Goal: Task Accomplishment & Management: Manage account settings

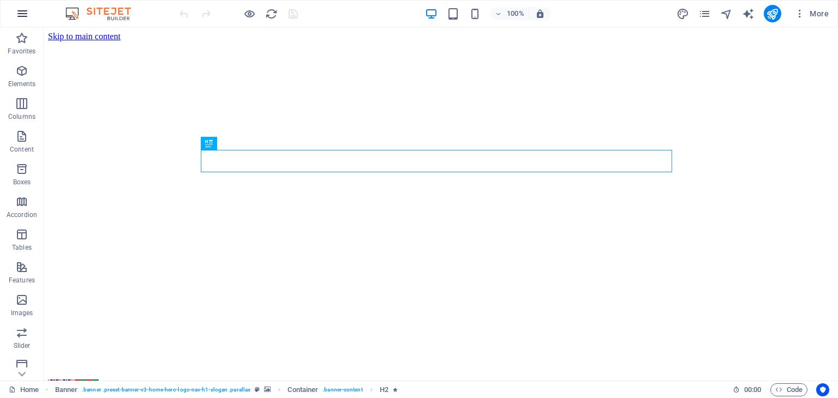
click at [16, 18] on icon "button" at bounding box center [22, 13] width 13 height 13
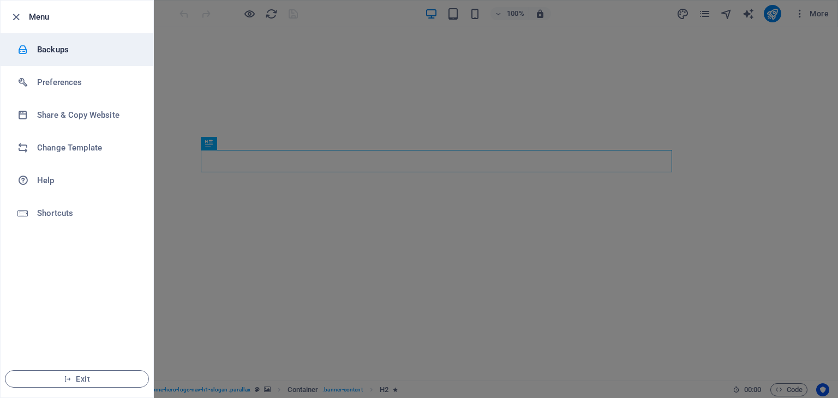
click at [42, 41] on li "Backups" at bounding box center [77, 49] width 153 height 33
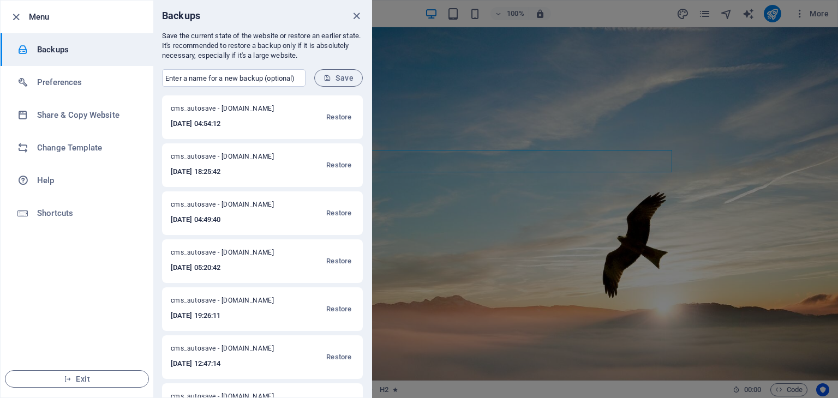
click at [503, 113] on div at bounding box center [419, 199] width 838 height 398
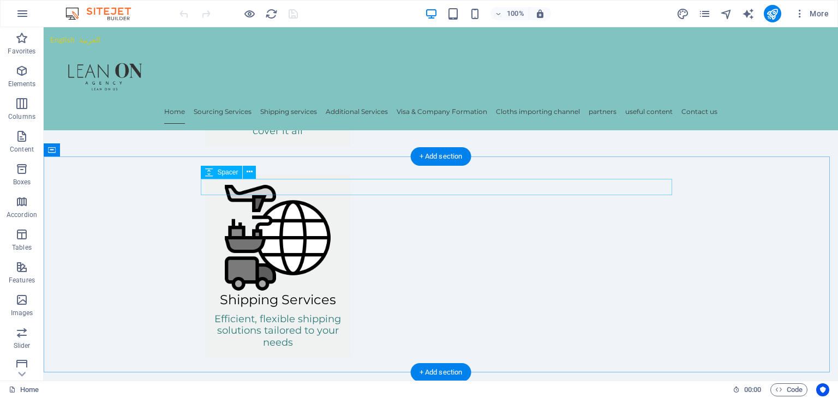
scroll to position [764, 0]
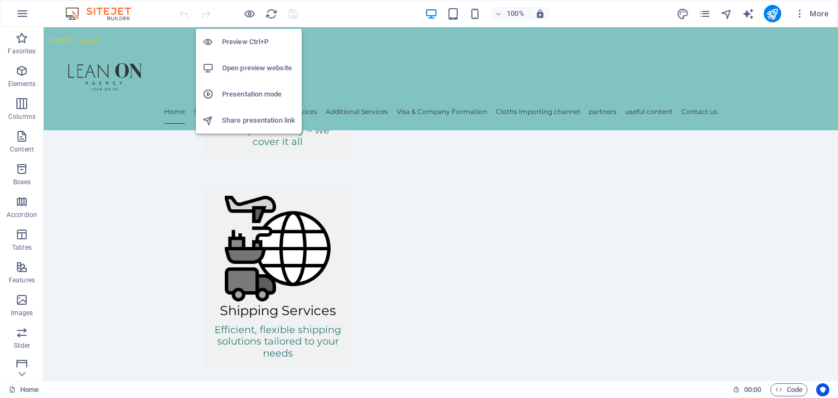
click at [241, 62] on h6 "Open preview website" at bounding box center [258, 68] width 73 height 13
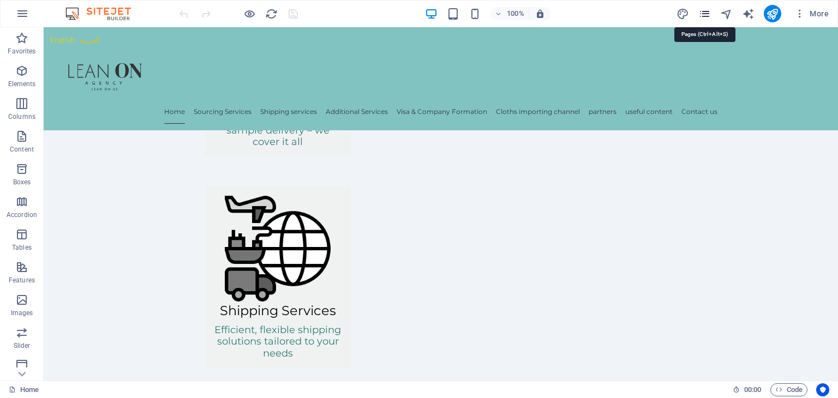
click at [702, 17] on icon "pages" at bounding box center [705, 14] width 13 height 13
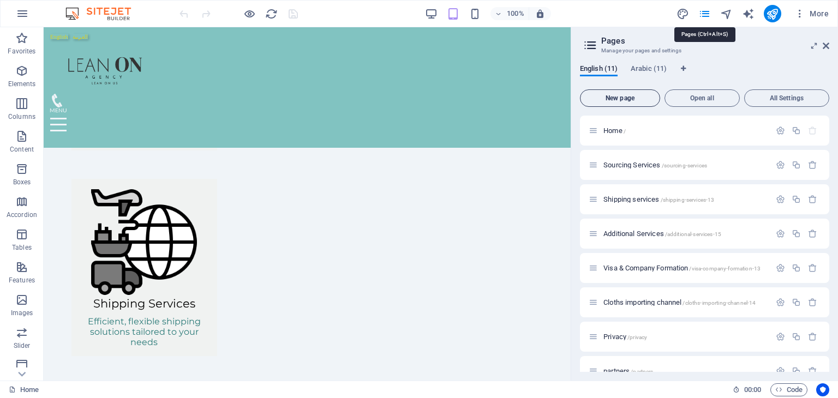
scroll to position [726, 0]
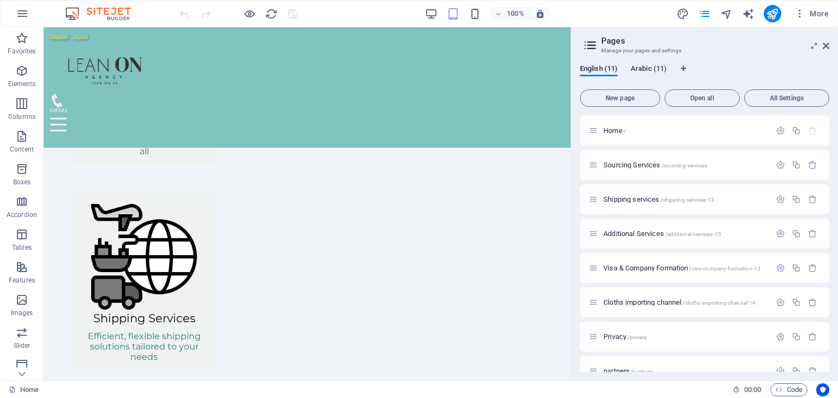
click at [647, 68] on span "Arabic (11)" at bounding box center [649, 69] width 36 height 15
click at [624, 166] on span "Sourcing Services /sourcing-services" at bounding box center [656, 165] width 104 height 8
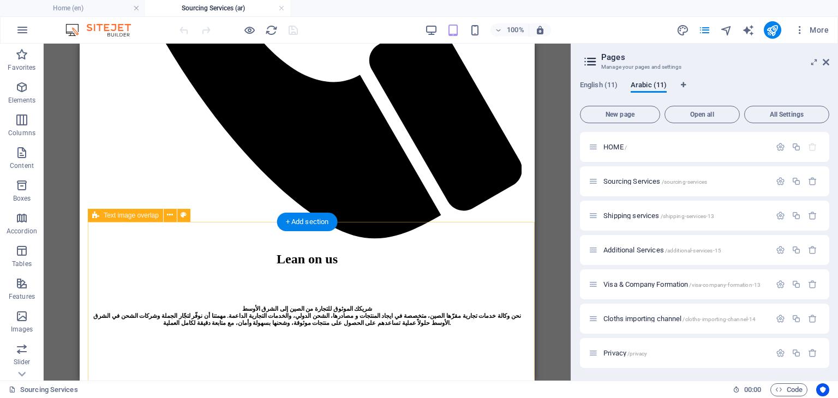
scroll to position [1037, 0]
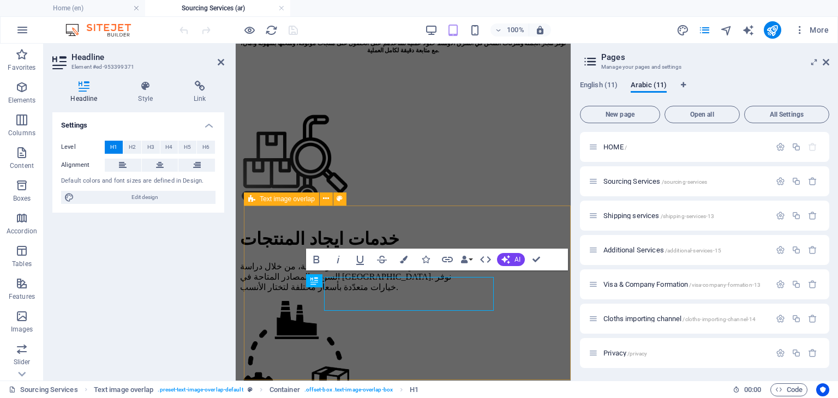
scroll to position [1047, 0]
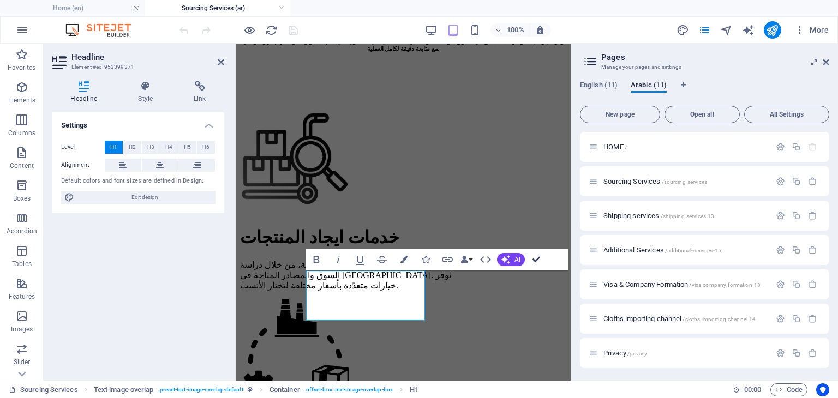
drag, startPoint x: 532, startPoint y: 259, endPoint x: 453, endPoint y: 214, distance: 90.7
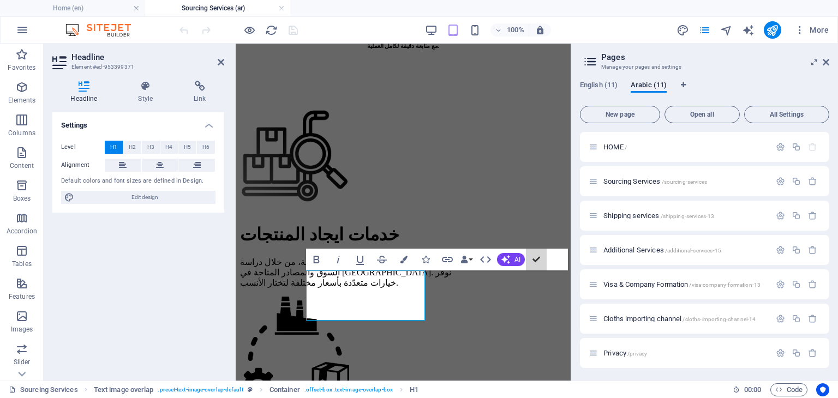
scroll to position [1053, 0]
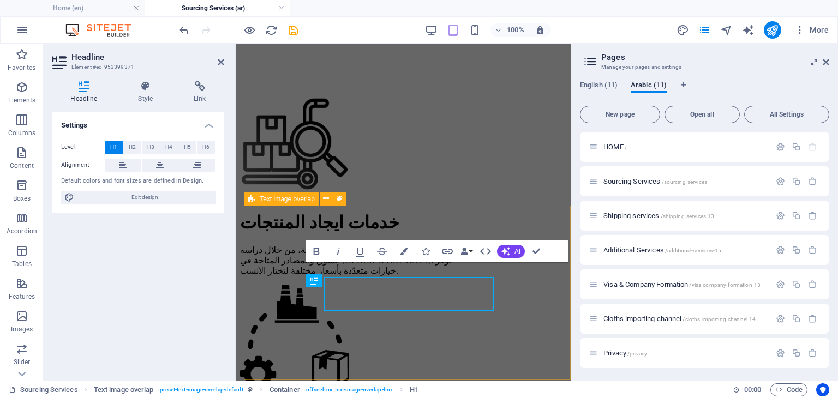
scroll to position [1047, 0]
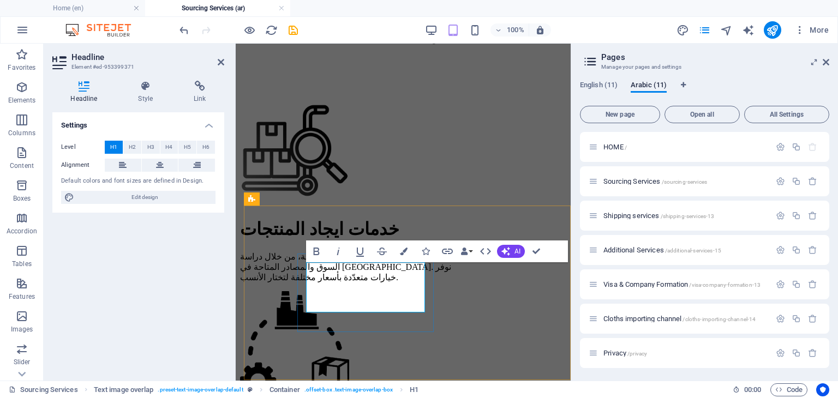
drag, startPoint x: 365, startPoint y: 271, endPoint x: 392, endPoint y: 275, distance: 27.5
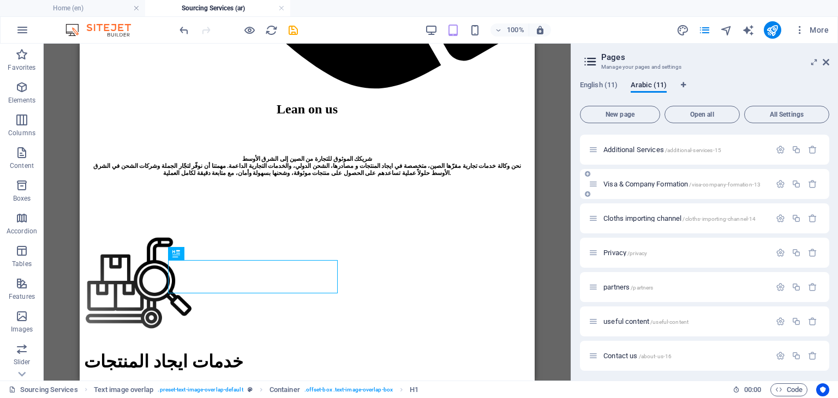
scroll to position [138, 0]
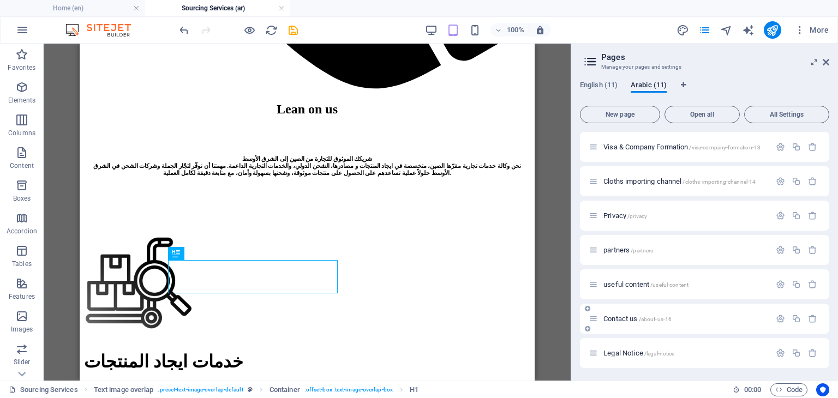
click at [629, 322] on div "Contact us /about-us-16" at bounding box center [680, 319] width 182 height 13
click at [627, 317] on span "Contact us /about-us-16" at bounding box center [638, 319] width 68 height 8
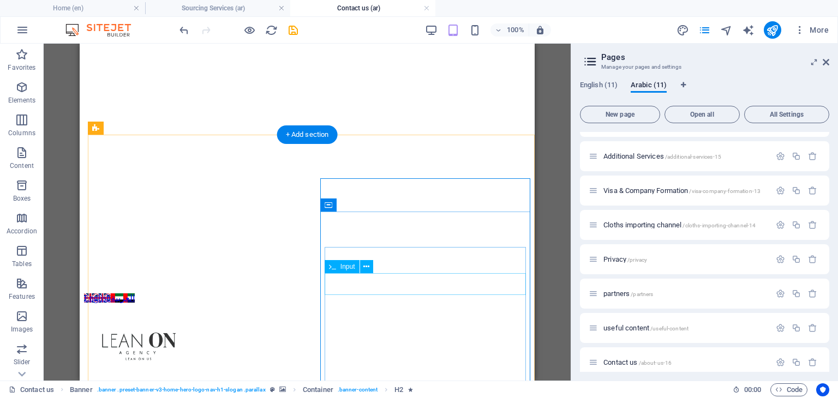
scroll to position [218, 0]
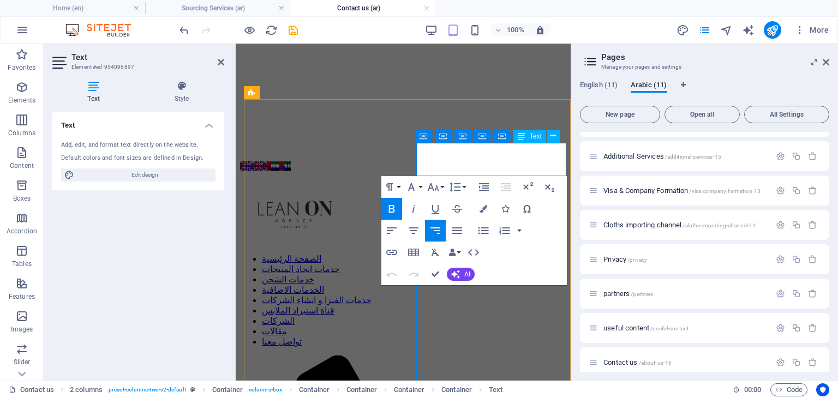
drag, startPoint x: 517, startPoint y: 160, endPoint x: 550, endPoint y: 160, distance: 32.7
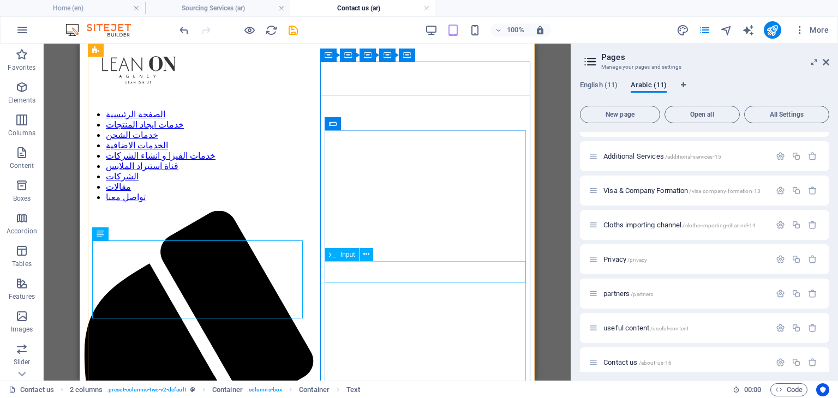
scroll to position [360, 0]
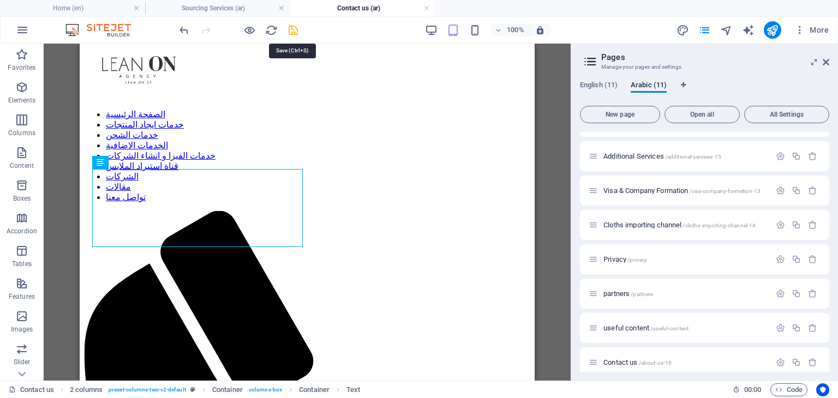
click at [293, 29] on icon "save" at bounding box center [293, 30] width 13 height 13
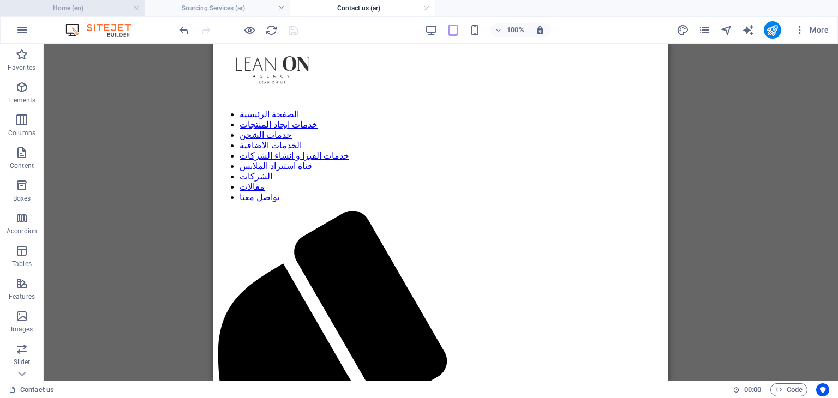
click at [96, 4] on h4 "Home (en)" at bounding box center [72, 8] width 145 height 12
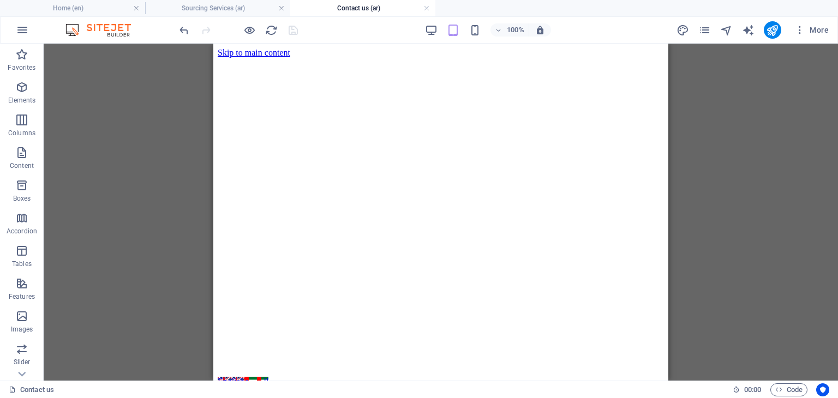
scroll to position [726, 0]
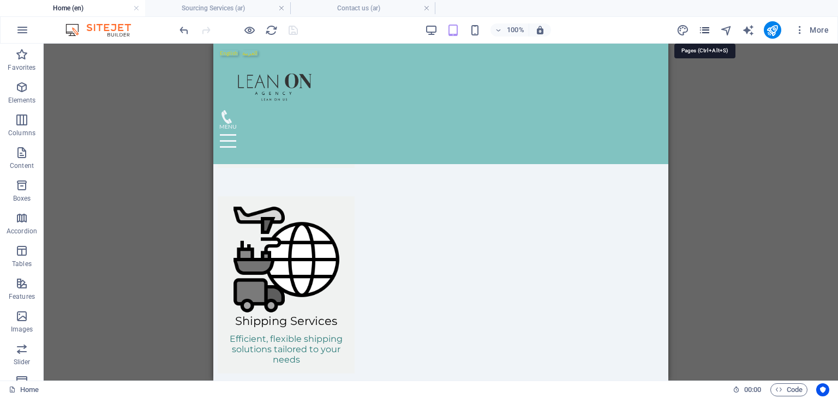
click at [708, 28] on icon "pages" at bounding box center [705, 30] width 13 height 13
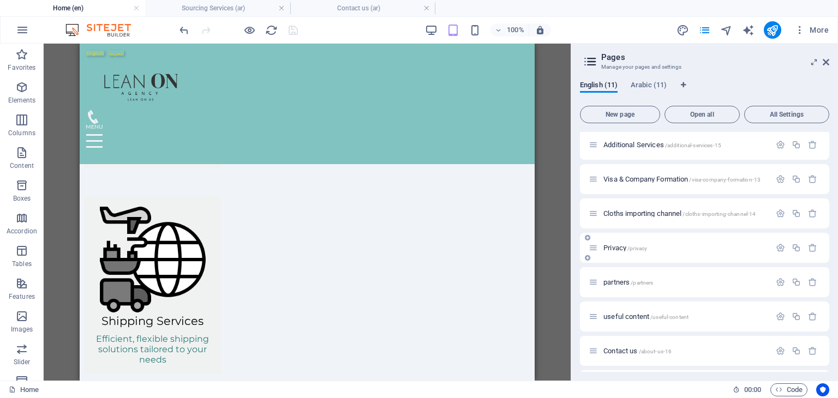
scroll to position [138, 0]
click at [629, 319] on span "Contact us /about-us-16" at bounding box center [638, 319] width 68 height 8
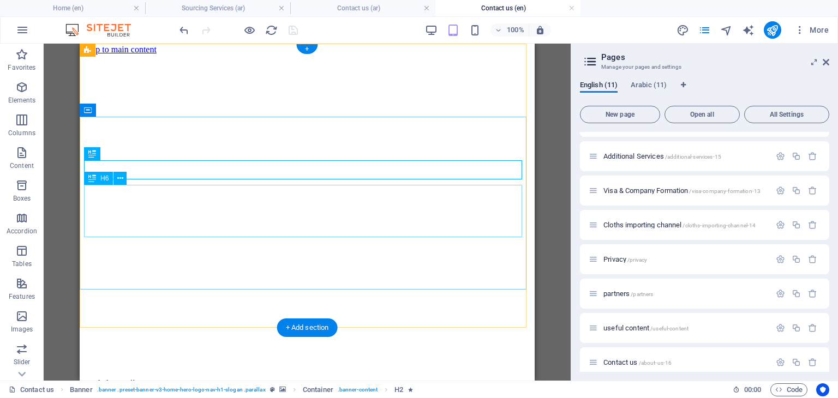
scroll to position [218, 0]
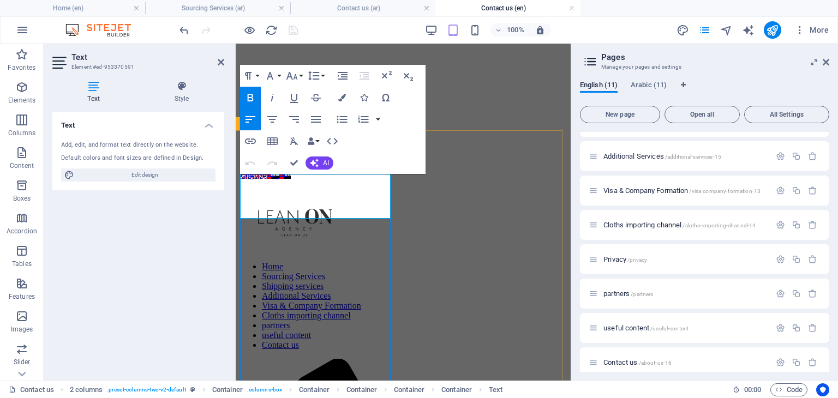
drag, startPoint x: 364, startPoint y: 191, endPoint x: 329, endPoint y: 194, distance: 34.5
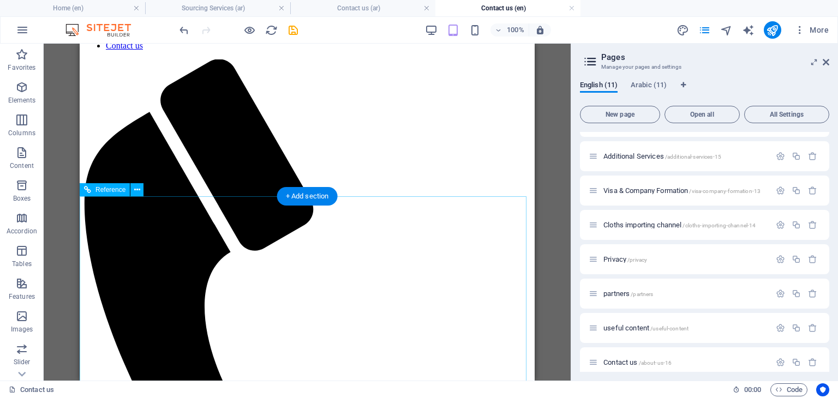
scroll to position [558, 0]
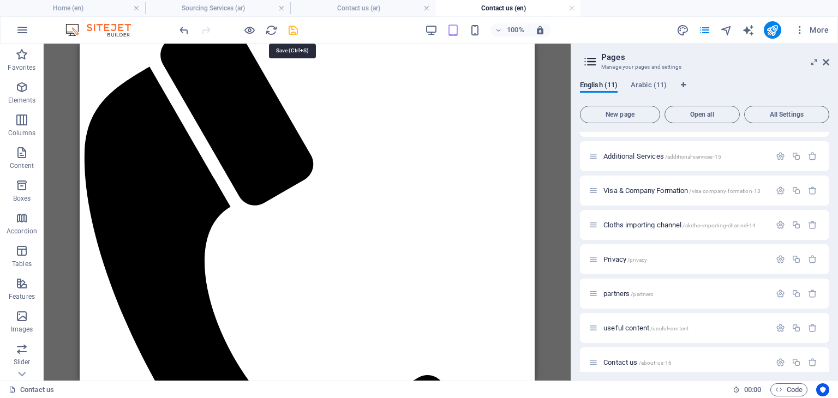
click at [296, 32] on icon "save" at bounding box center [293, 30] width 13 height 13
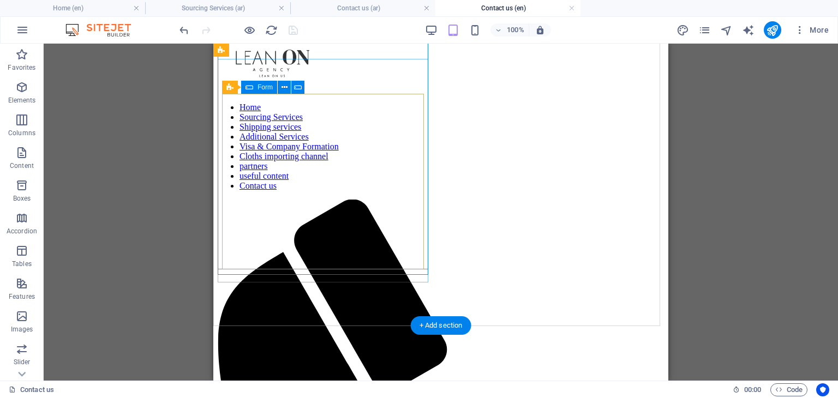
scroll to position [491, 0]
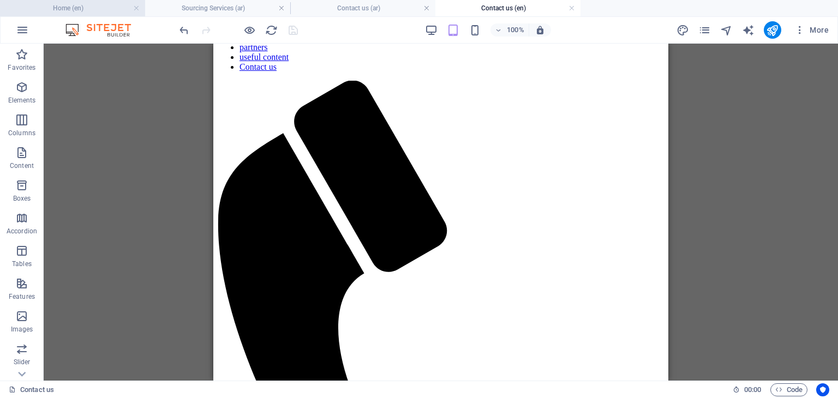
click at [91, 11] on h4 "Home (en)" at bounding box center [72, 8] width 145 height 12
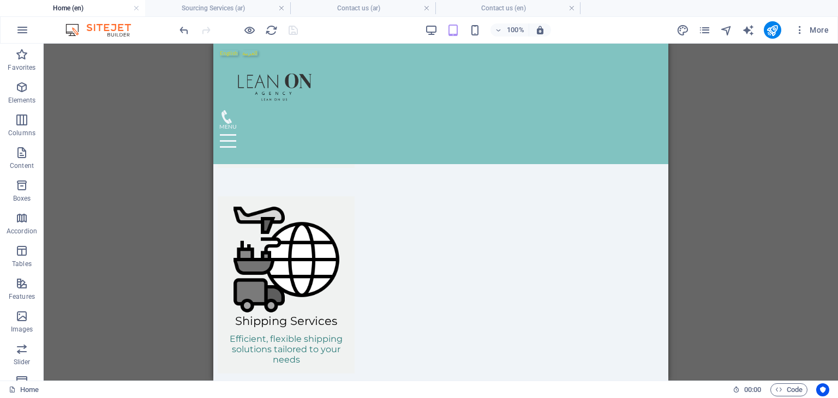
scroll to position [0, 0]
click at [396, 5] on h4 "Contact us (ar)" at bounding box center [362, 8] width 145 height 12
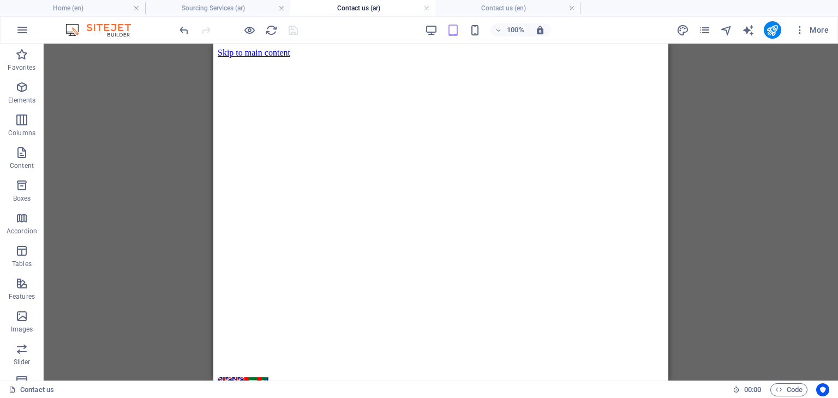
scroll to position [360, 0]
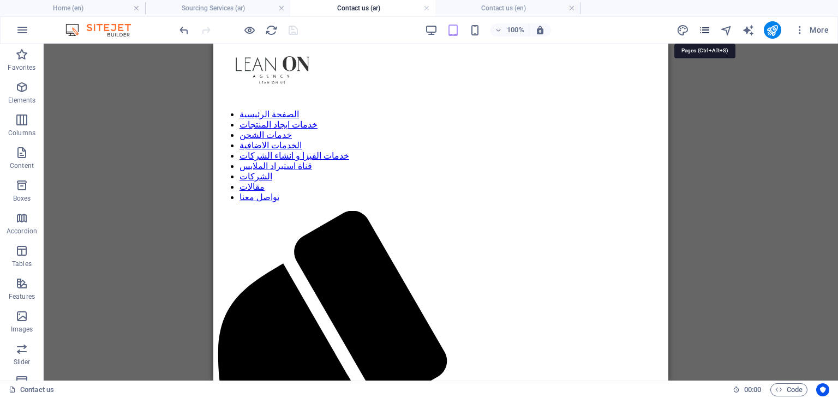
click at [708, 28] on icon "pages" at bounding box center [705, 30] width 13 height 13
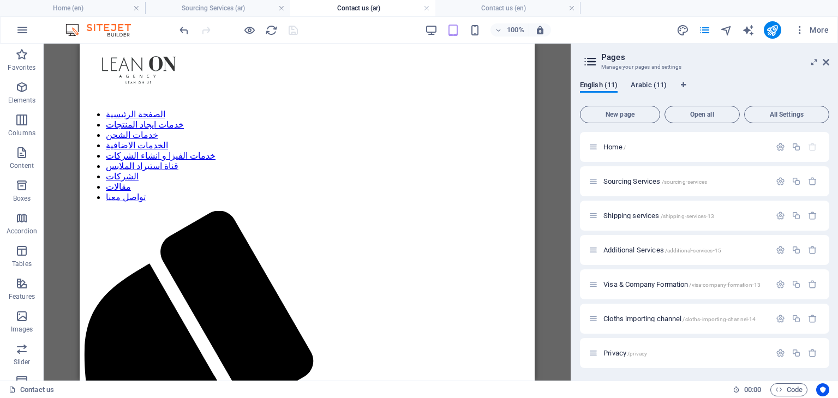
click at [642, 87] on span "Arabic (11)" at bounding box center [649, 86] width 36 height 15
click at [642, 249] on span "Additional Services /additional-services-15" at bounding box center [663, 250] width 118 height 8
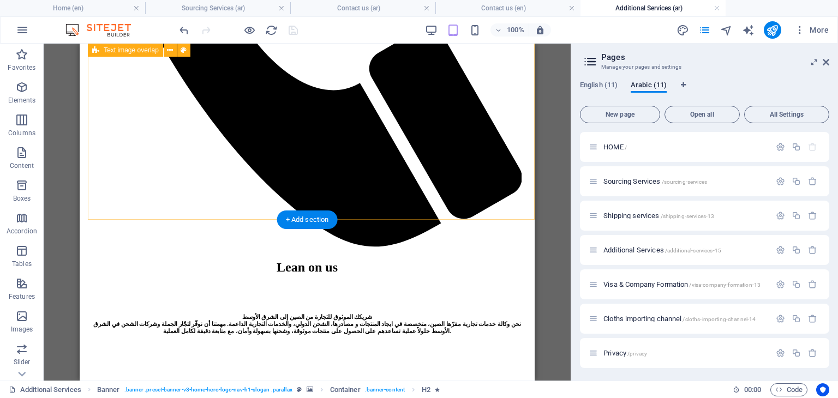
scroll to position [921, 0]
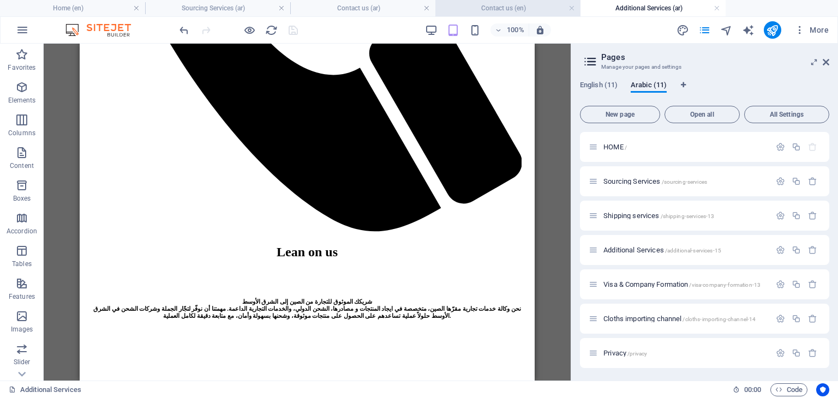
click at [473, 7] on h4 "Contact us (en)" at bounding box center [508, 8] width 145 height 12
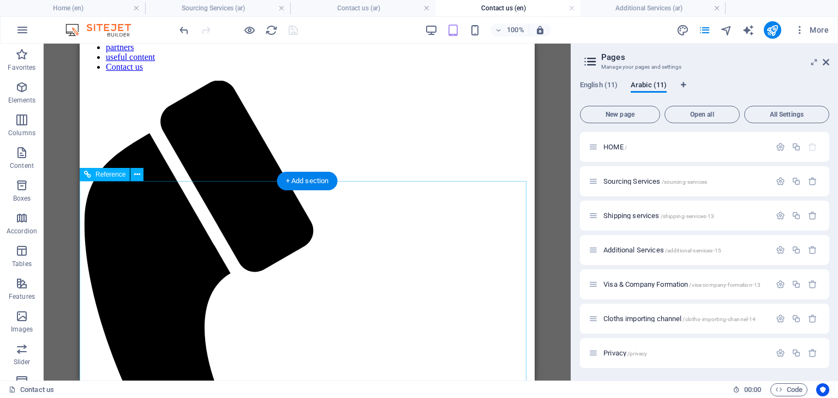
scroll to position [558, 0]
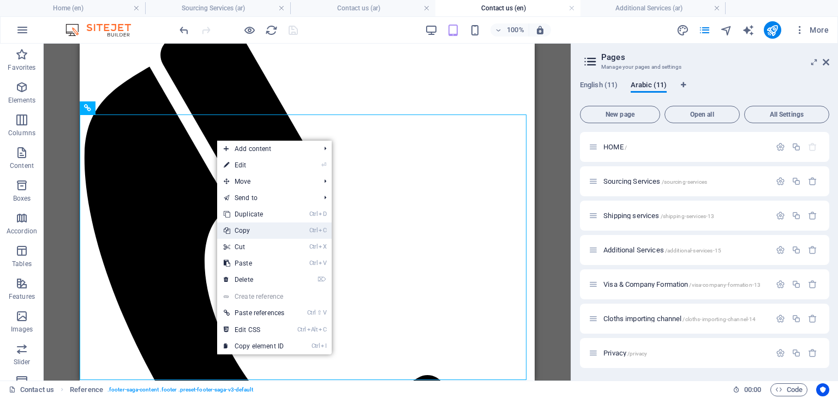
click at [255, 237] on link "Ctrl C Copy" at bounding box center [254, 231] width 74 height 16
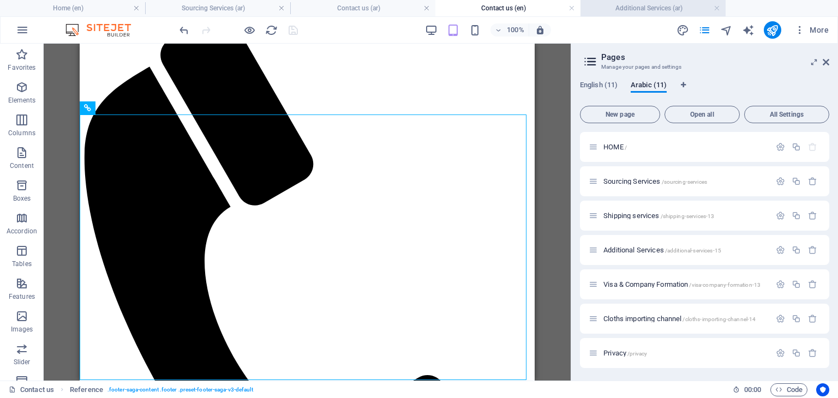
click at [600, 10] on h4 "Additional Services (ar)" at bounding box center [653, 8] width 145 height 12
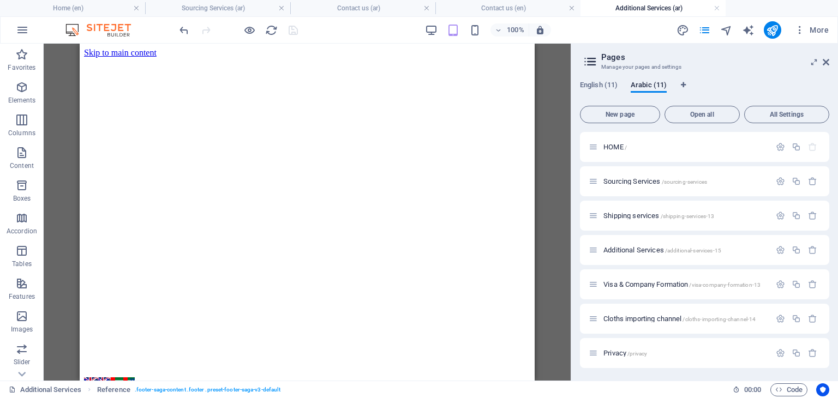
scroll to position [921, 0]
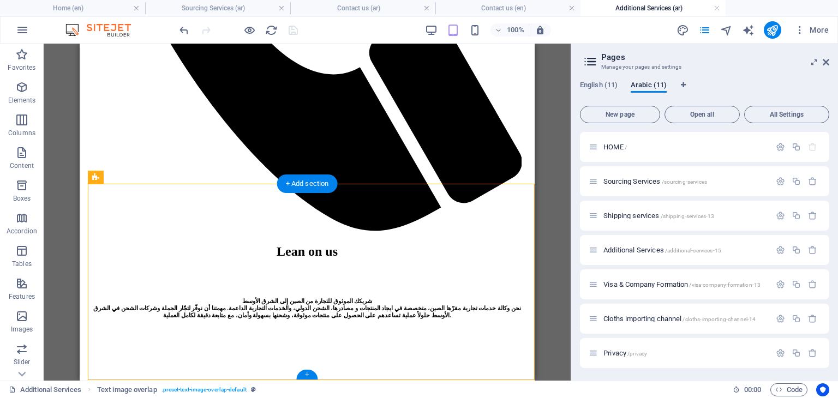
click at [308, 376] on div "+" at bounding box center [306, 375] width 21 height 10
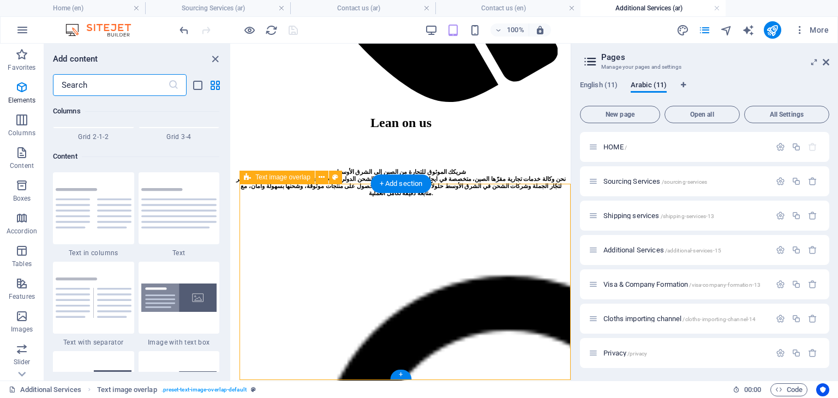
scroll to position [1910, 0]
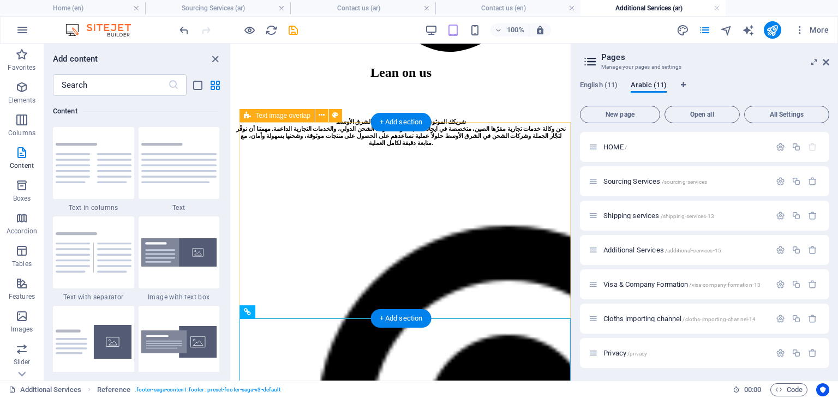
scroll to position [948, 0]
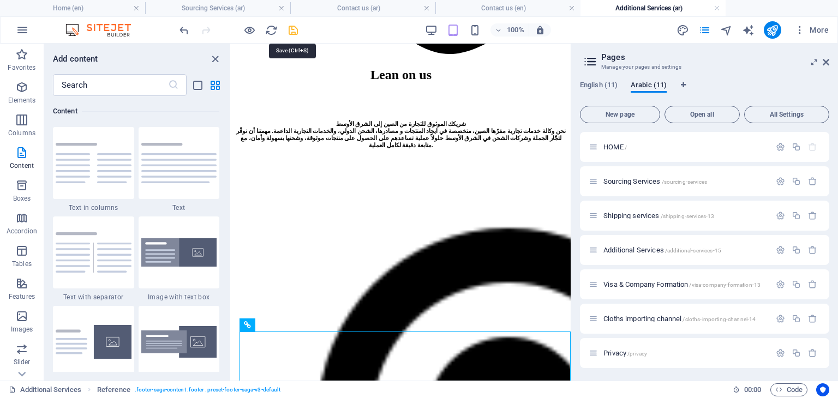
click at [297, 31] on icon "save" at bounding box center [293, 30] width 13 height 13
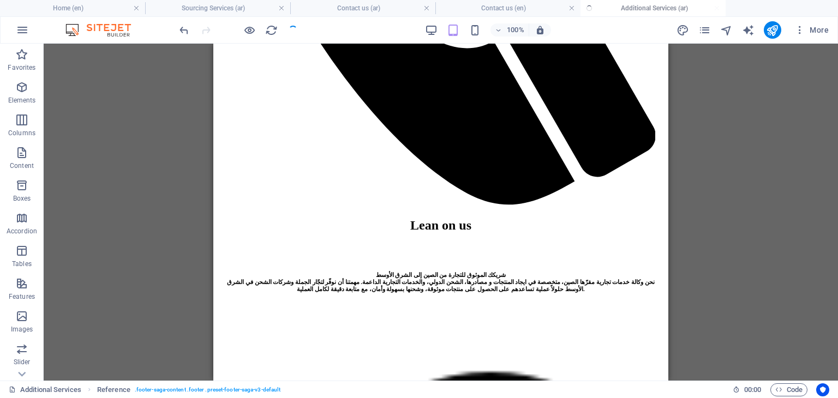
scroll to position [969, 0]
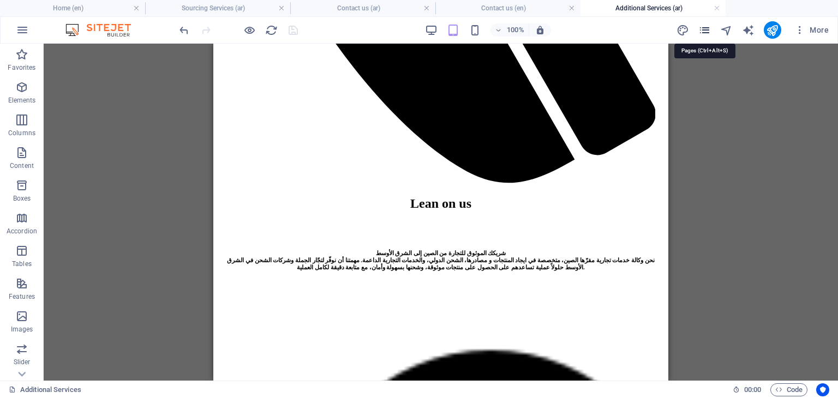
click at [706, 33] on icon "pages" at bounding box center [705, 30] width 13 height 13
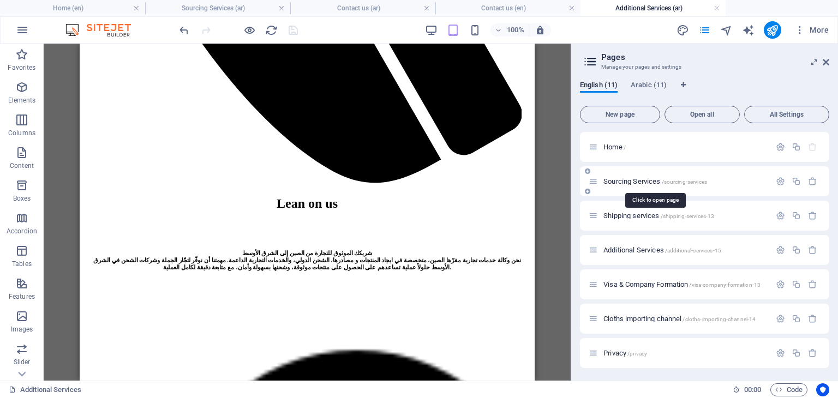
click at [627, 184] on span "Sourcing Services /sourcing-services" at bounding box center [656, 181] width 104 height 8
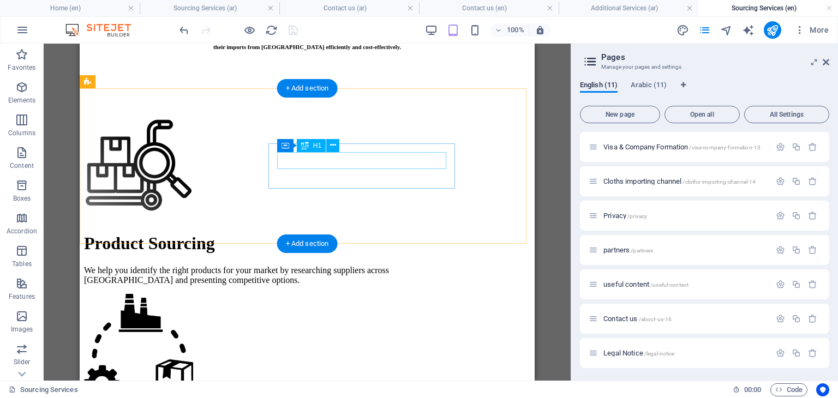
scroll to position [1296, 0]
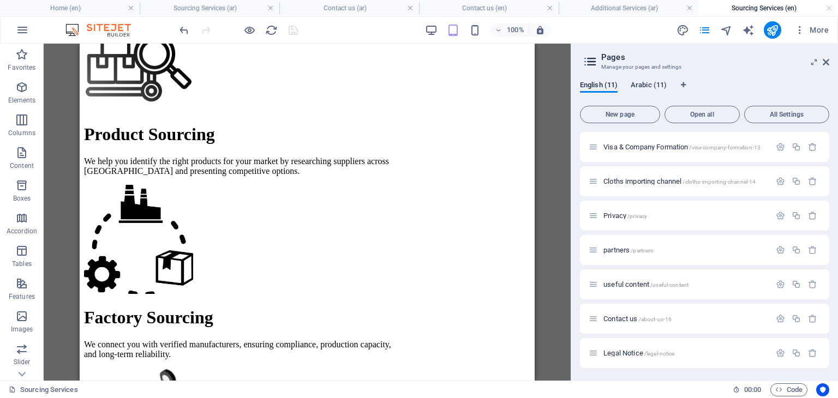
click at [646, 84] on span "Arabic (11)" at bounding box center [649, 86] width 36 height 15
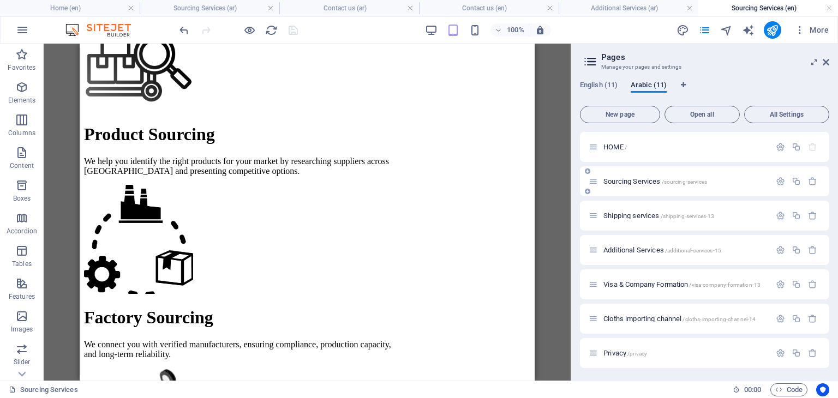
click at [618, 178] on span "Sourcing Services /sourcing-services" at bounding box center [656, 181] width 104 height 8
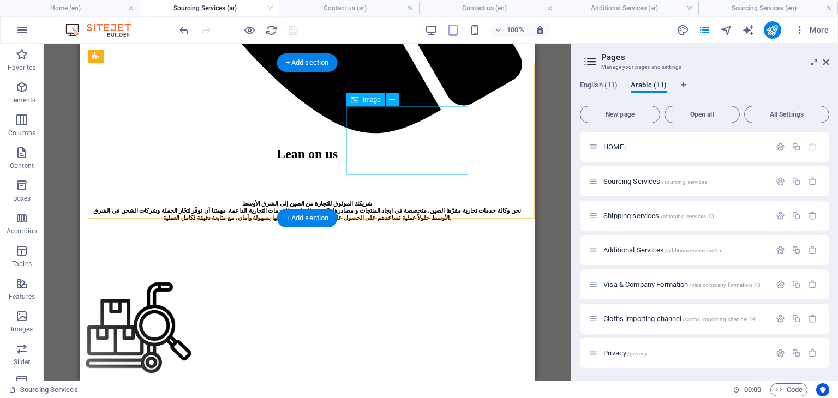
scroll to position [1064, 0]
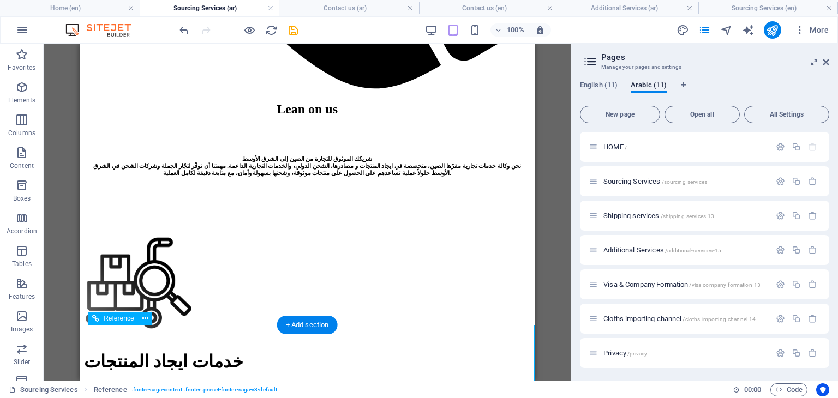
scroll to position [1330, 0]
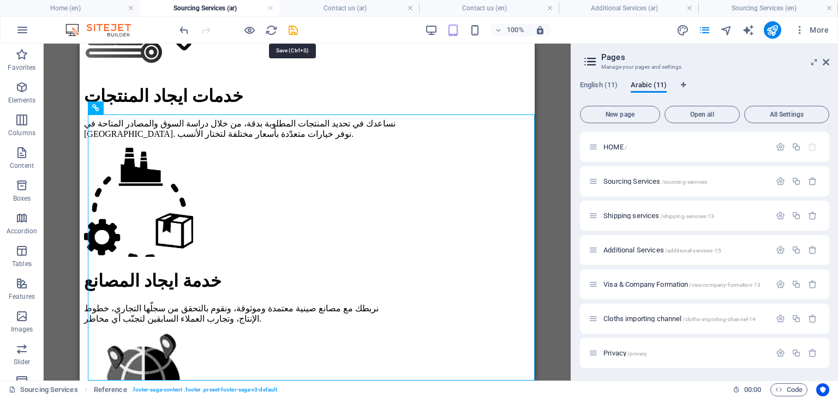
click at [293, 31] on icon "save" at bounding box center [293, 30] width 13 height 13
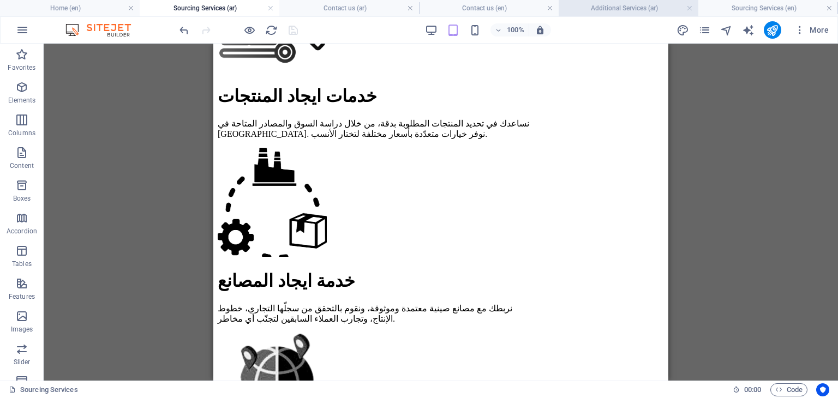
click at [610, 15] on li "Additional Services (ar)" at bounding box center [629, 8] width 140 height 16
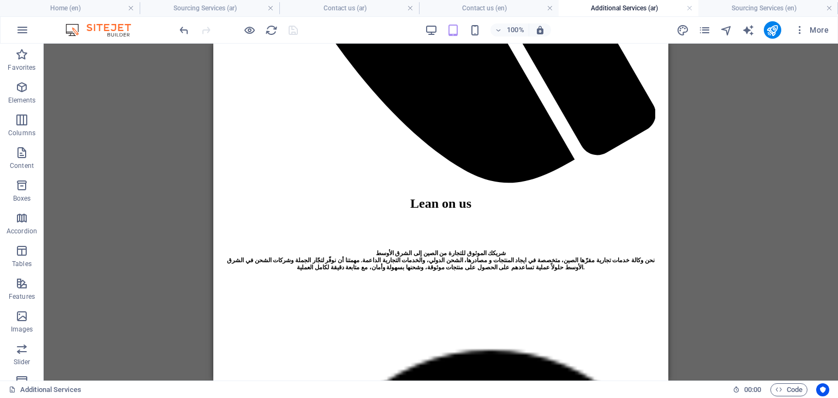
scroll to position [1187, 0]
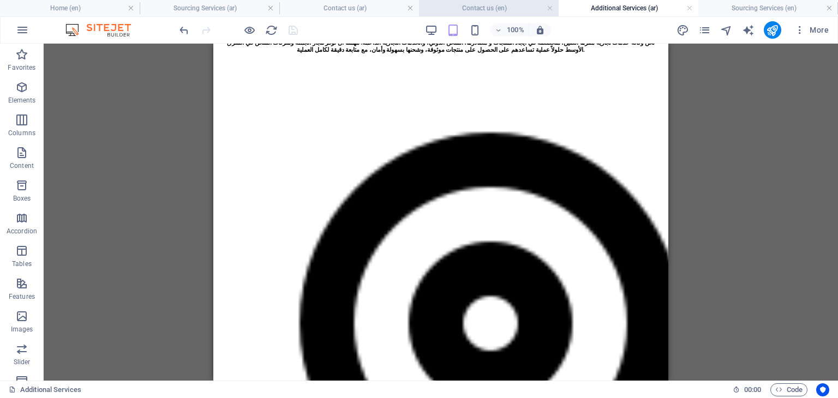
click at [467, 2] on h4 "Contact us (en)" at bounding box center [489, 8] width 140 height 12
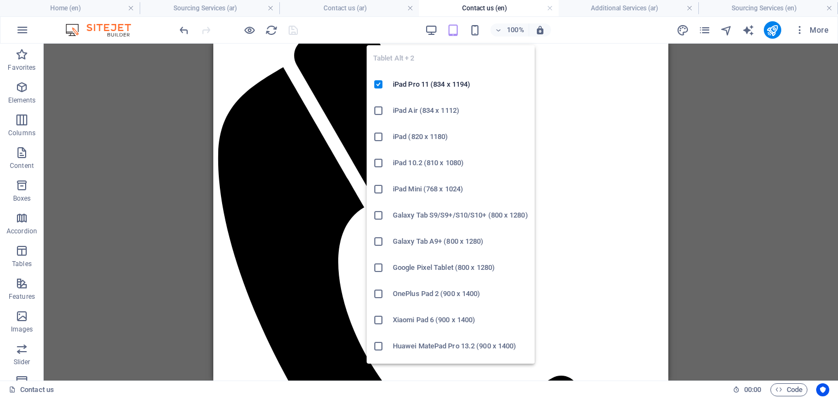
scroll to position [74, 0]
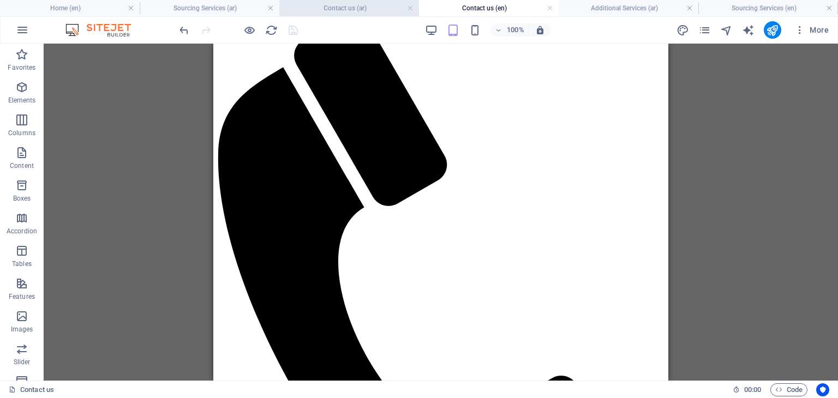
click at [373, 4] on h4 "Contact us (ar)" at bounding box center [349, 8] width 140 height 12
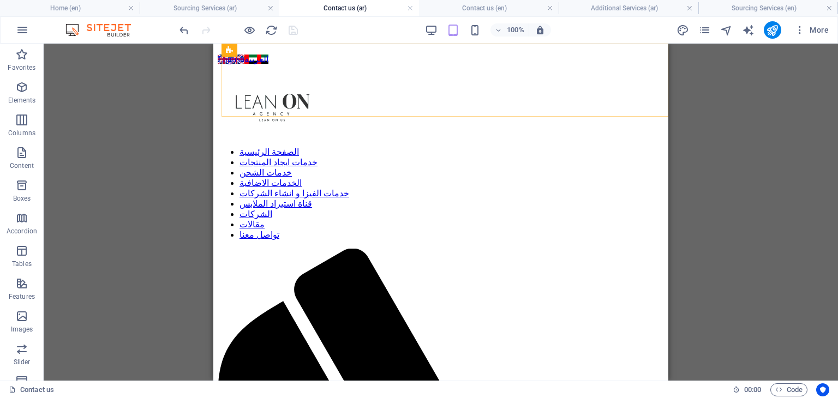
scroll to position [360, 0]
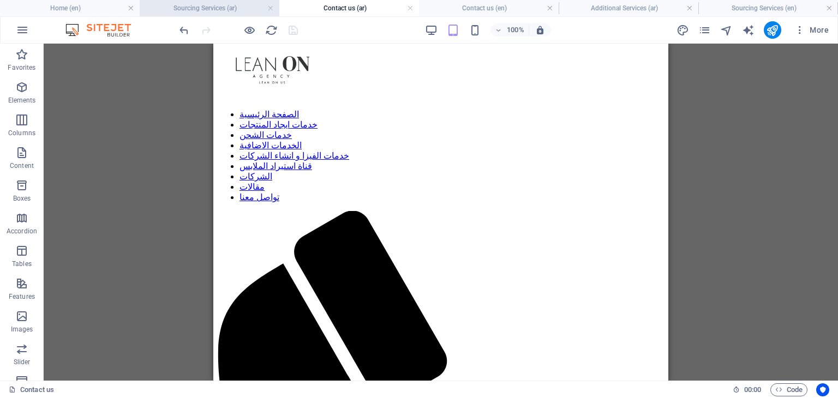
click at [186, 6] on h4 "Sourcing Services (ar)" at bounding box center [210, 8] width 140 height 12
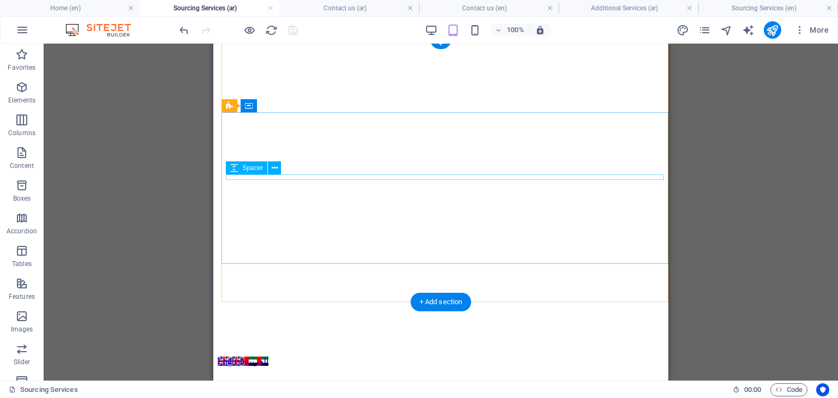
scroll to position [0, 0]
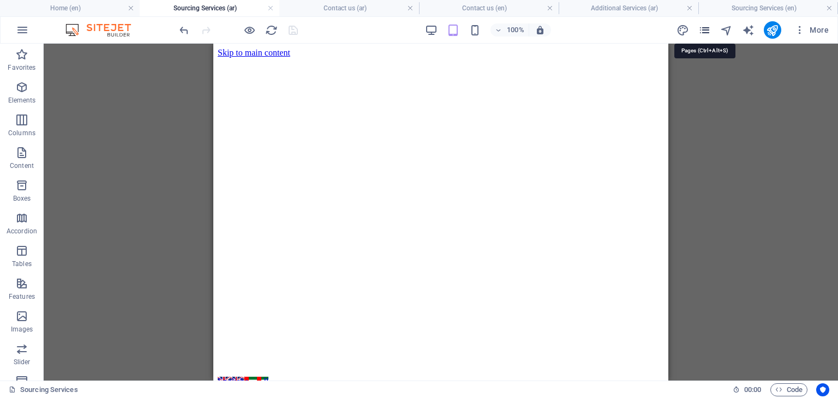
click at [710, 25] on icon "pages" at bounding box center [705, 30] width 13 height 13
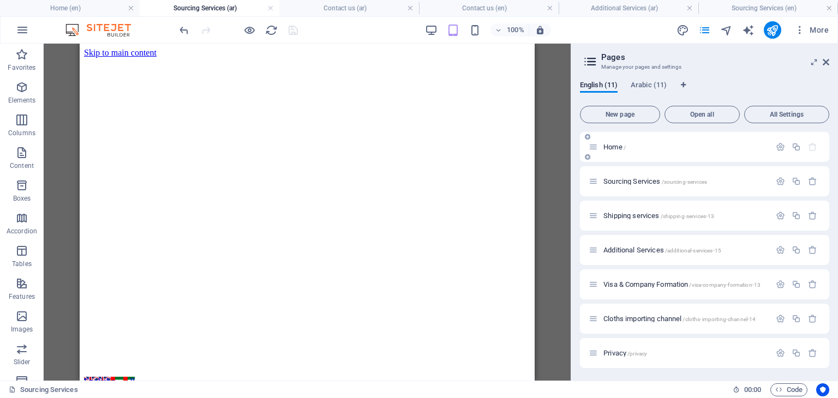
click at [631, 145] on p "Home /" at bounding box center [686, 147] width 164 height 7
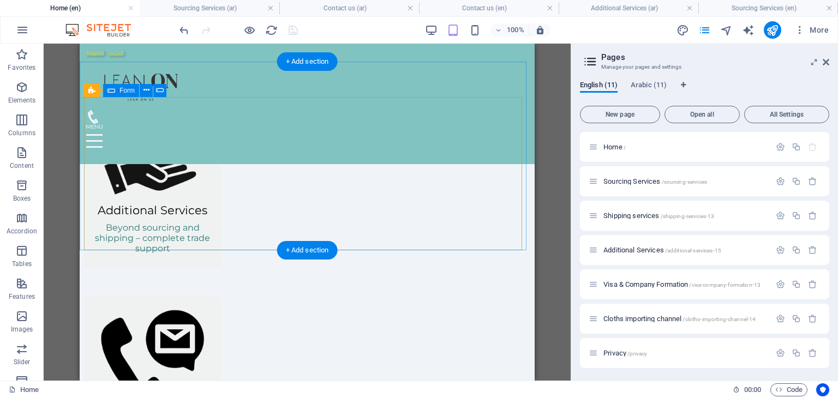
scroll to position [1259, 0]
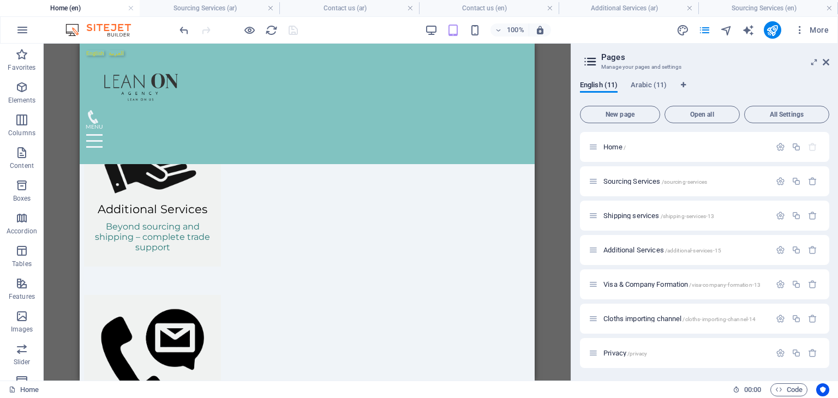
click at [623, 84] on div "English (11) Arabic (11)" at bounding box center [704, 91] width 249 height 21
click at [653, 84] on span "Arabic (11)" at bounding box center [649, 86] width 36 height 15
click at [621, 149] on span "HOME /" at bounding box center [615, 147] width 23 height 8
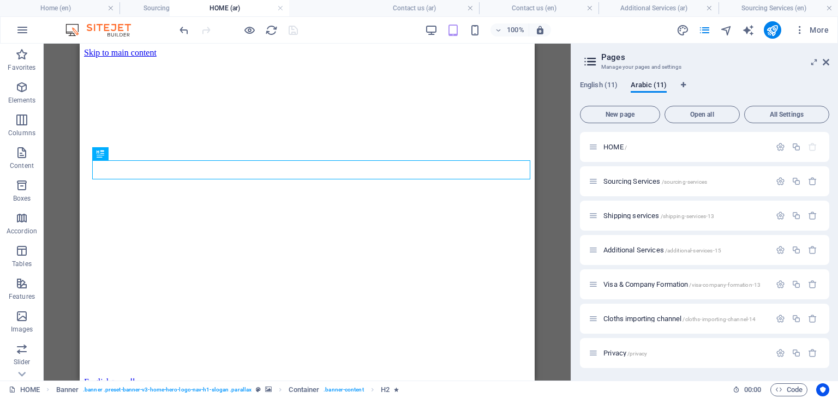
scroll to position [0, 0]
drag, startPoint x: 755, startPoint y: 7, endPoint x: 286, endPoint y: 38, distance: 470.4
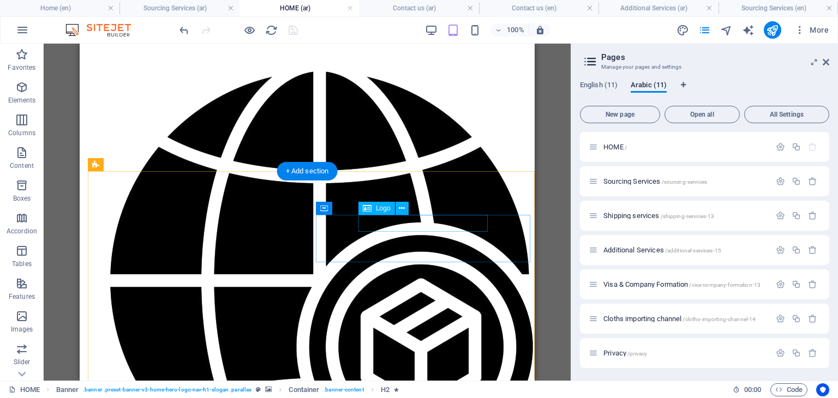
scroll to position [1369, 0]
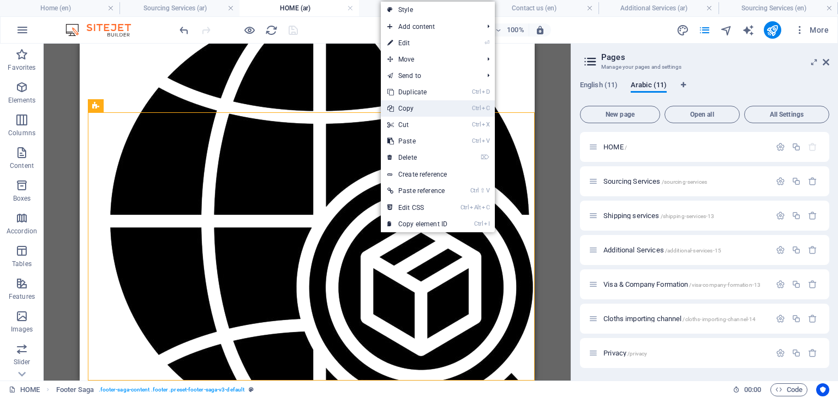
click at [417, 105] on link "Ctrl C Copy" at bounding box center [417, 108] width 73 height 16
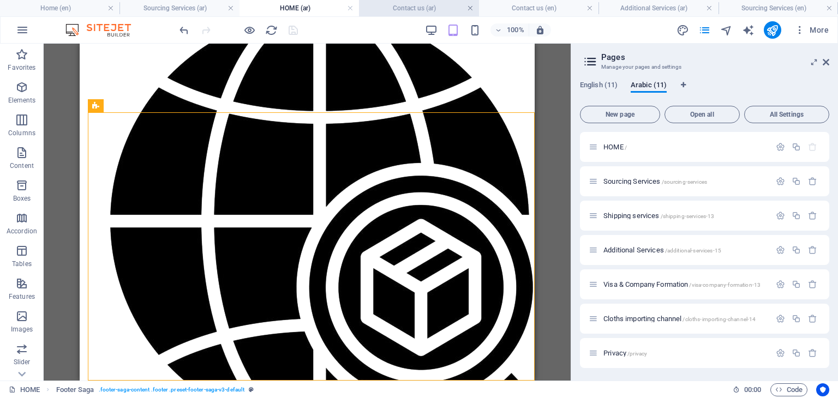
click at [469, 8] on link at bounding box center [470, 8] width 7 height 10
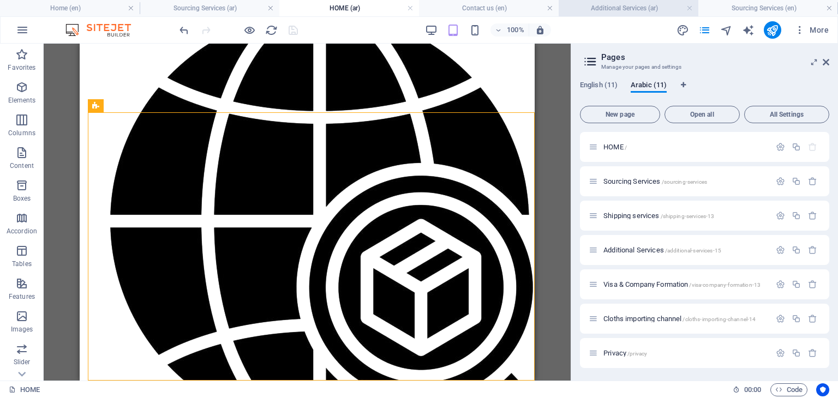
drag, startPoint x: 552, startPoint y: 9, endPoint x: 564, endPoint y: 8, distance: 12.1
click at [552, 9] on link at bounding box center [550, 8] width 7 height 10
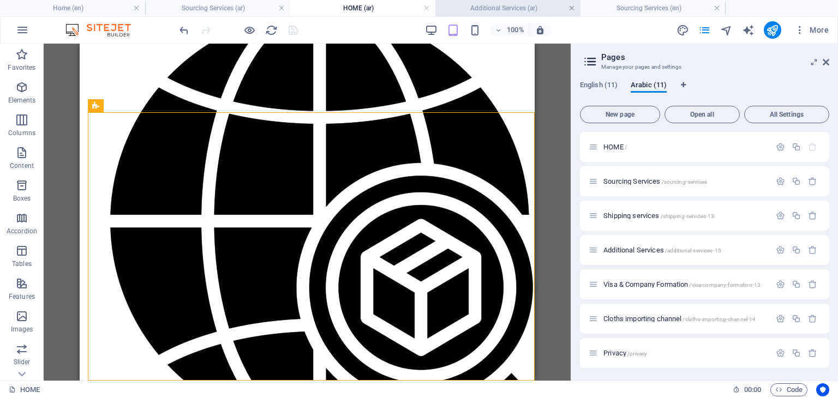
click at [574, 9] on link at bounding box center [572, 8] width 7 height 10
click at [572, 8] on link at bounding box center [572, 8] width 7 height 10
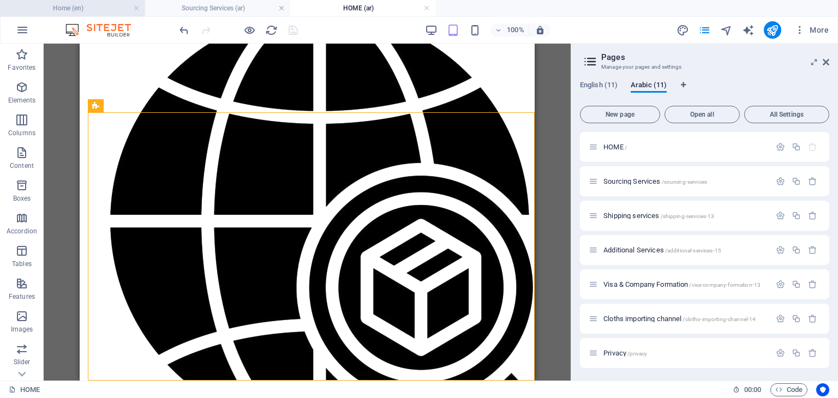
drag, startPoint x: 279, startPoint y: 12, endPoint x: 129, endPoint y: 13, distance: 150.1
click at [279, 12] on link at bounding box center [281, 8] width 7 height 10
click at [712, 118] on button "Open all" at bounding box center [702, 114] width 75 height 17
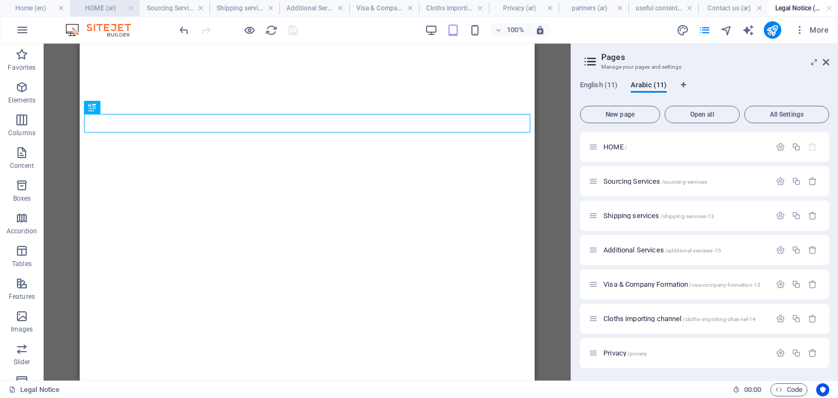
click at [92, 7] on h4 "HOME (ar)" at bounding box center [105, 8] width 70 height 12
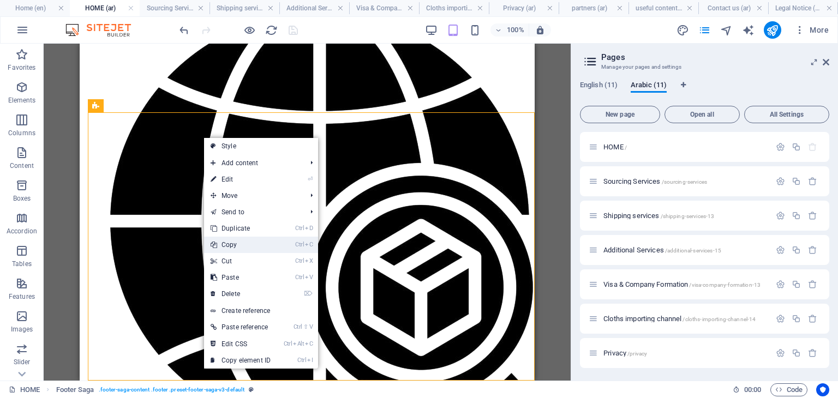
click at [244, 245] on link "Ctrl C Copy" at bounding box center [240, 245] width 73 height 16
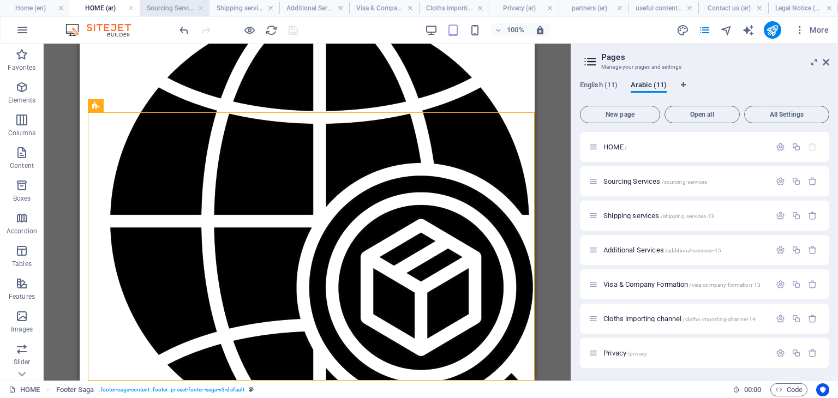
click at [160, 13] on h4 "Sourcing Services (ar)" at bounding box center [175, 8] width 70 height 12
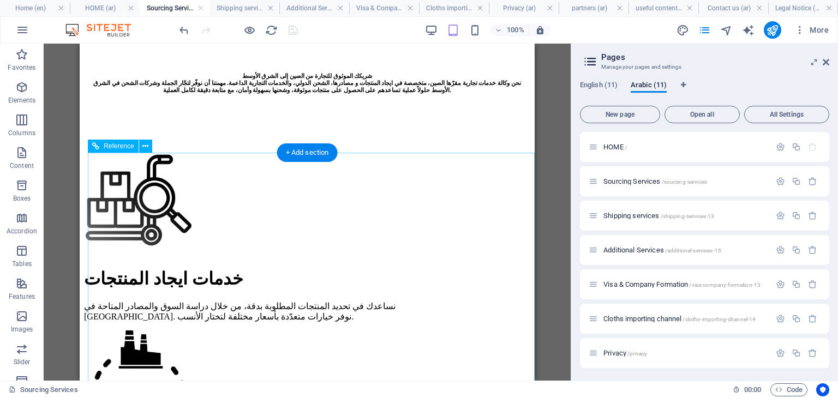
scroll to position [1330, 0]
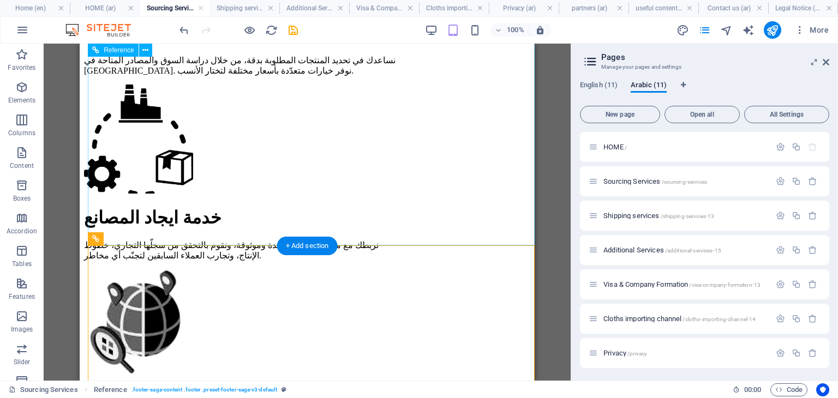
scroll to position [1380, 0]
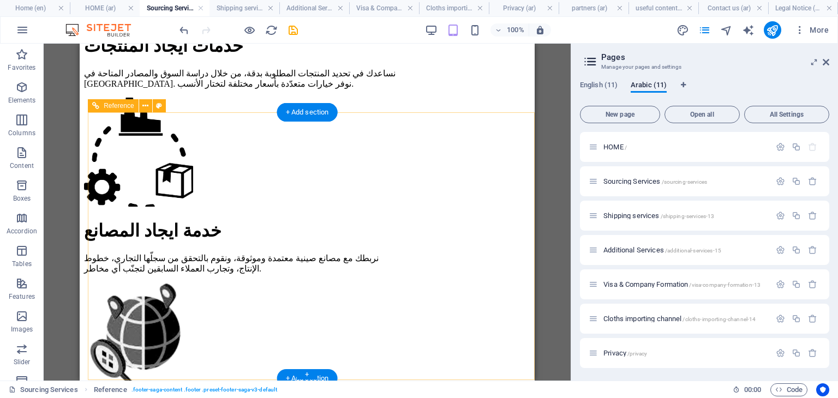
scroll to position [1332, 0]
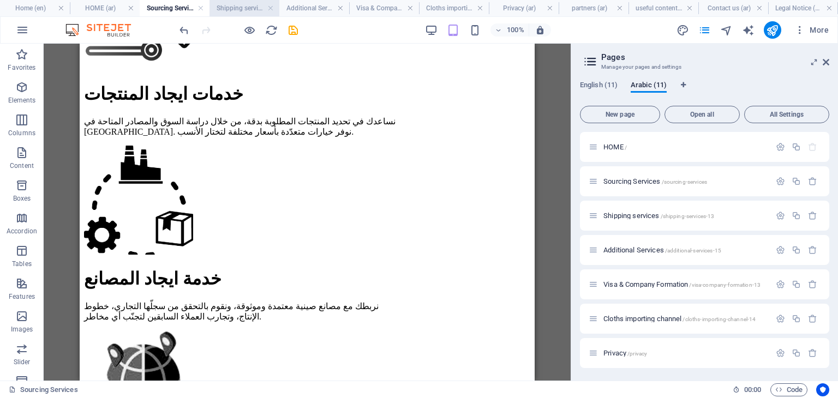
click at [238, 6] on h4 "Shipping services (ar)" at bounding box center [245, 8] width 70 height 12
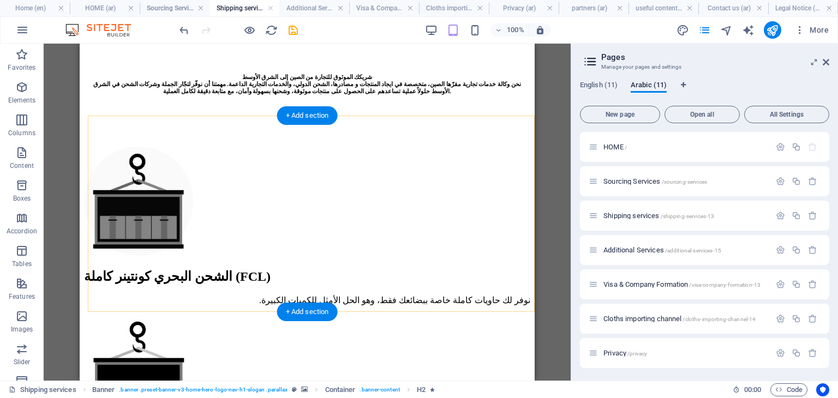
scroll to position [1349, 0]
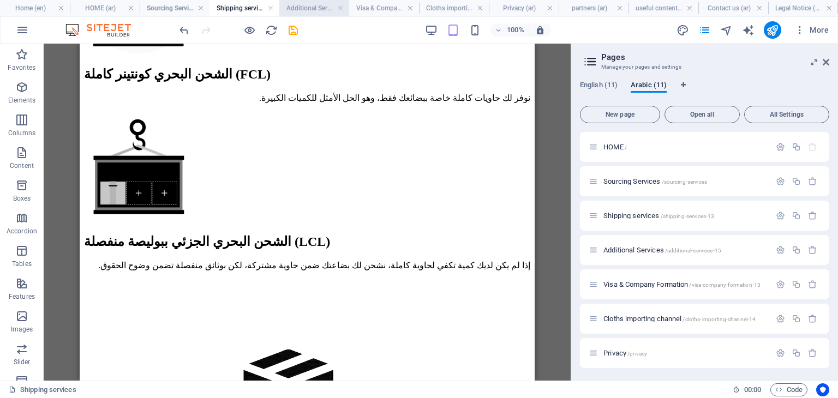
click at [305, 9] on h4 "Additional Services (ar)" at bounding box center [314, 8] width 70 height 12
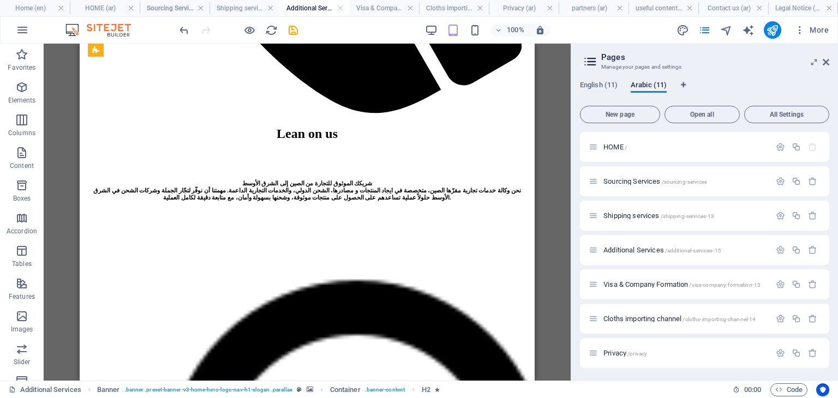
scroll to position [1187, 0]
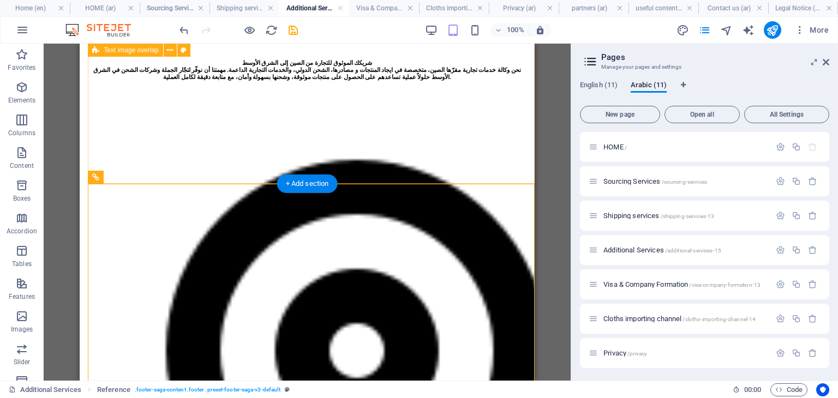
scroll to position [1189, 0]
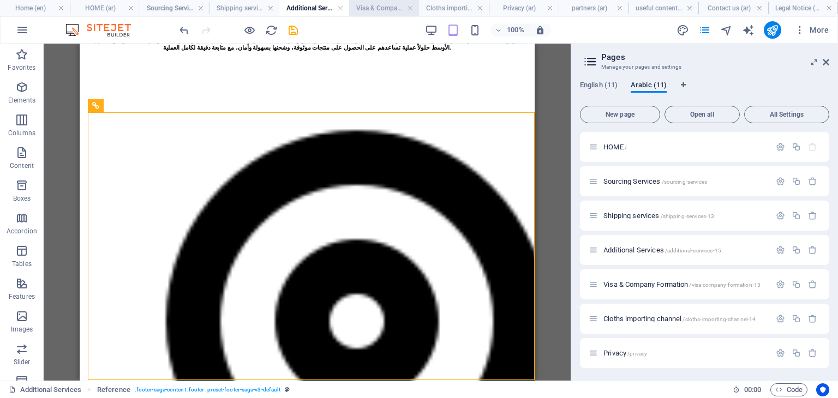
click at [371, 5] on h4 "Visa & Company Formation (ar)" at bounding box center [384, 8] width 70 height 12
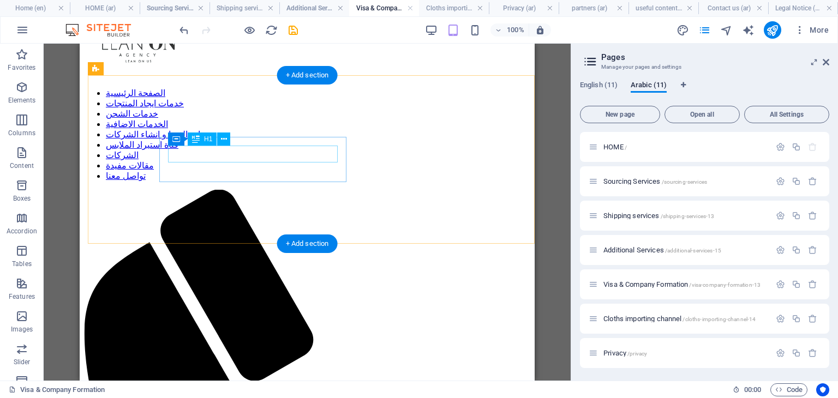
scroll to position [559, 0]
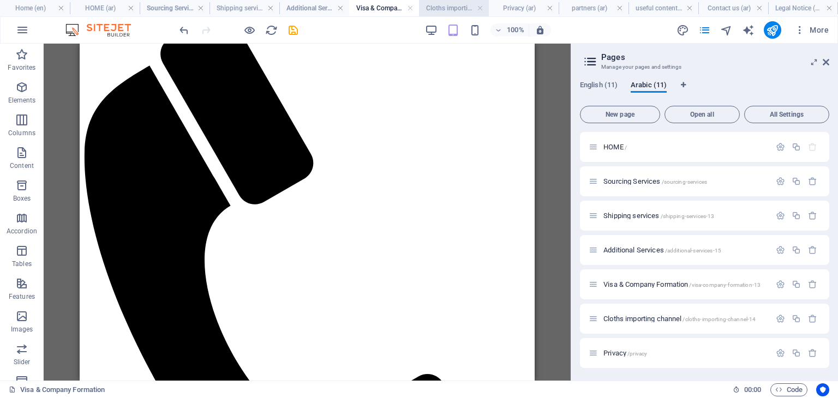
click at [443, 3] on h4 "Cloths importing channel (ar)" at bounding box center [454, 8] width 70 height 12
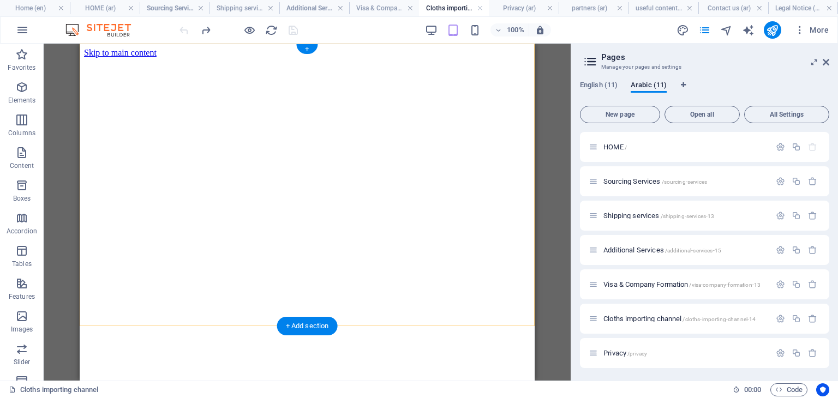
click at [305, 326] on div "+ Add section" at bounding box center [307, 326] width 61 height 19
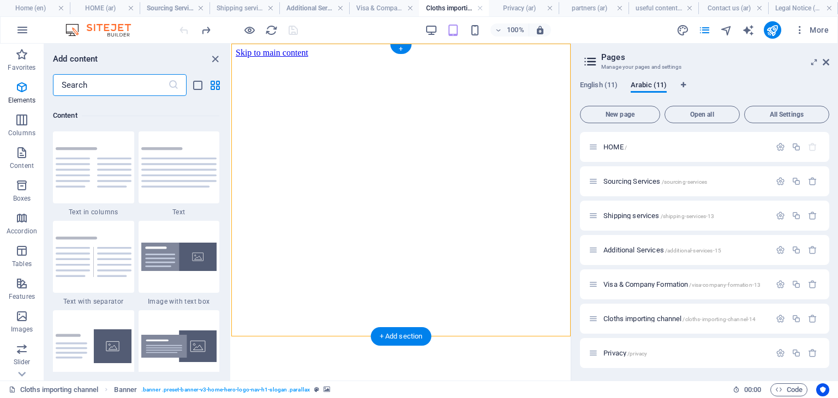
scroll to position [1910, 0]
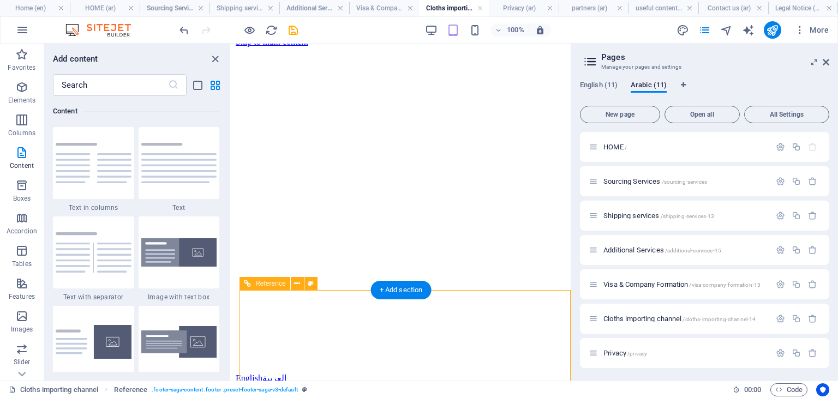
scroll to position [0, 0]
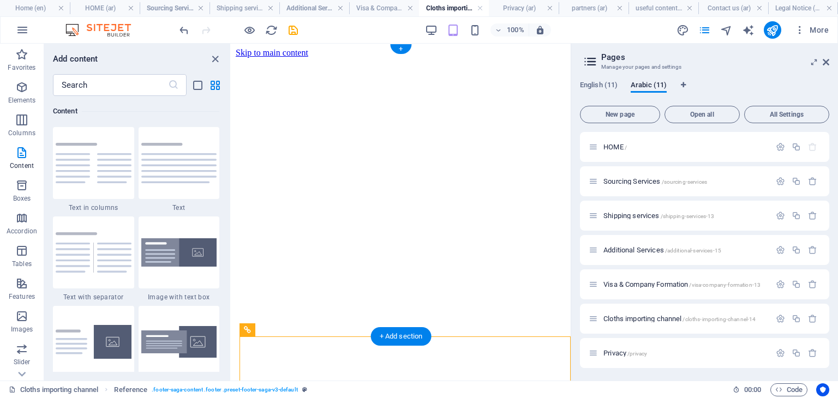
click at [400, 58] on figure at bounding box center [401, 58] width 331 height 0
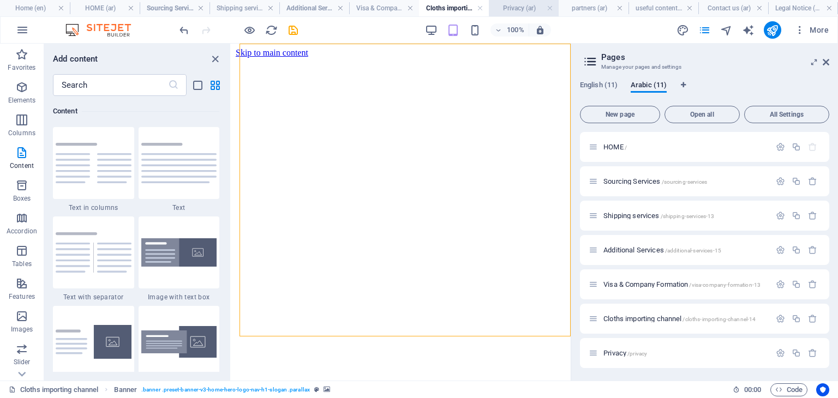
click at [515, 9] on h4 "Privacy (ar)" at bounding box center [524, 8] width 70 height 12
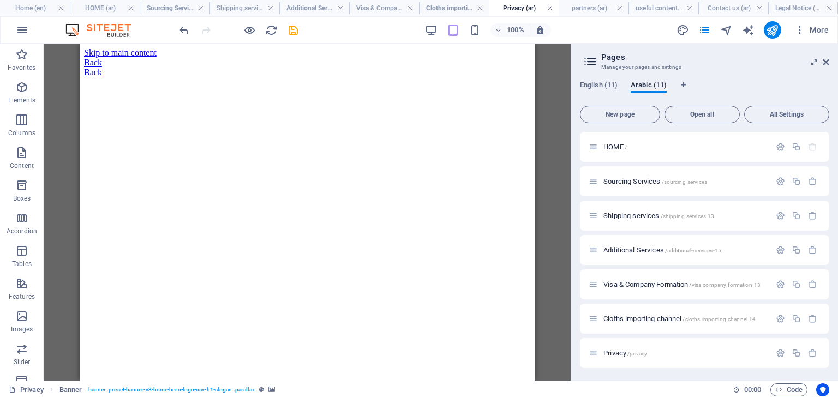
click at [549, 11] on link at bounding box center [550, 8] width 7 height 10
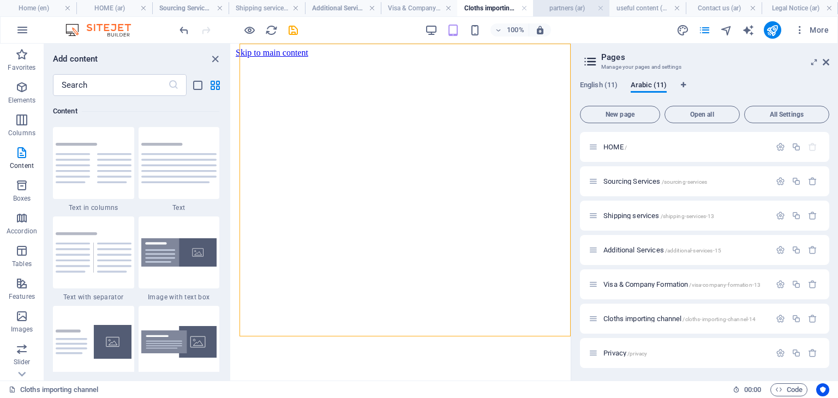
click at [563, 2] on h4 "partners (ar)" at bounding box center [571, 8] width 76 height 12
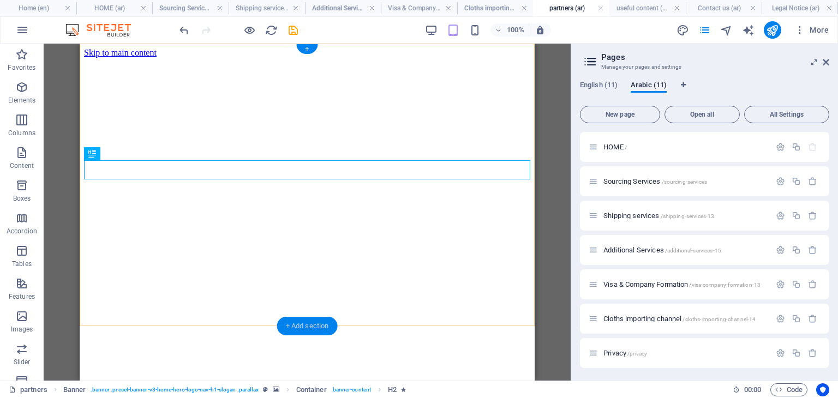
click at [302, 332] on div "+ Add section" at bounding box center [307, 326] width 61 height 19
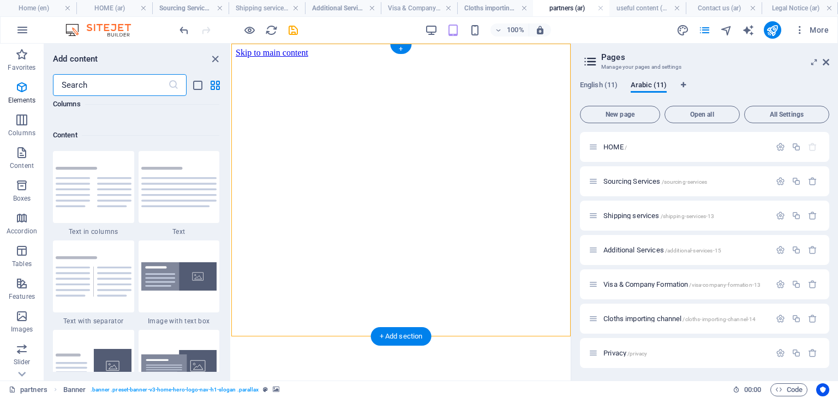
scroll to position [1910, 0]
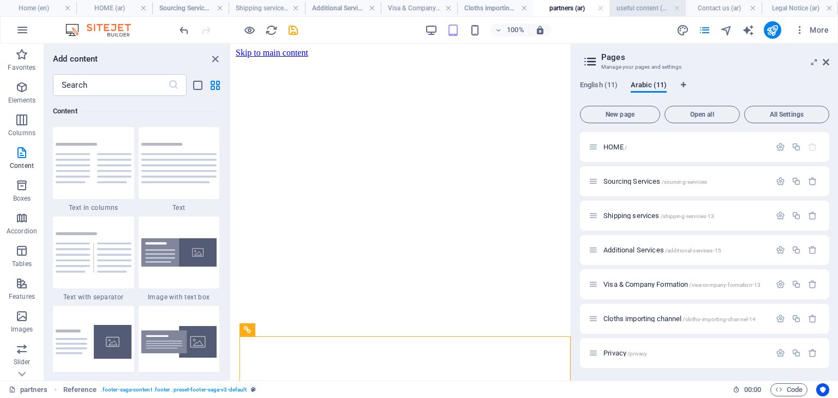
click at [635, 14] on h4 "useful content (ar)" at bounding box center [648, 8] width 76 height 12
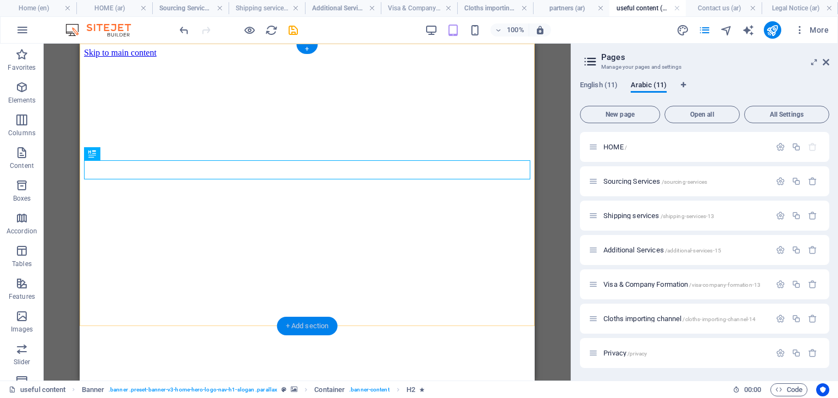
click at [327, 323] on div "+ Add section" at bounding box center [307, 326] width 61 height 19
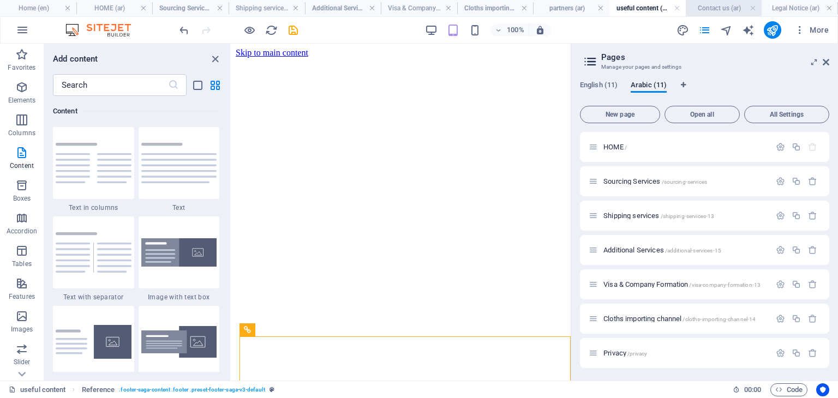
click at [705, 10] on h4 "Contact us (ar)" at bounding box center [724, 8] width 76 height 12
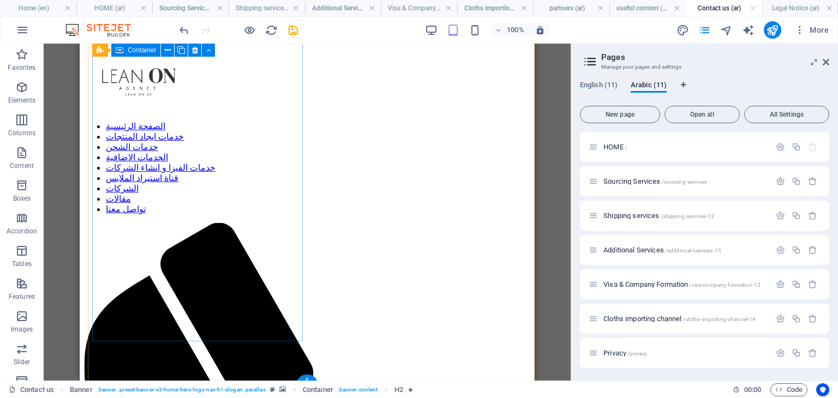
scroll to position [360, 0]
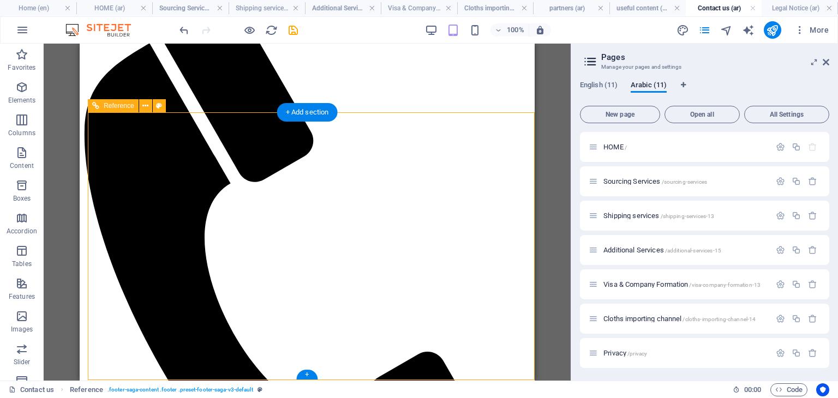
scroll to position [629, 0]
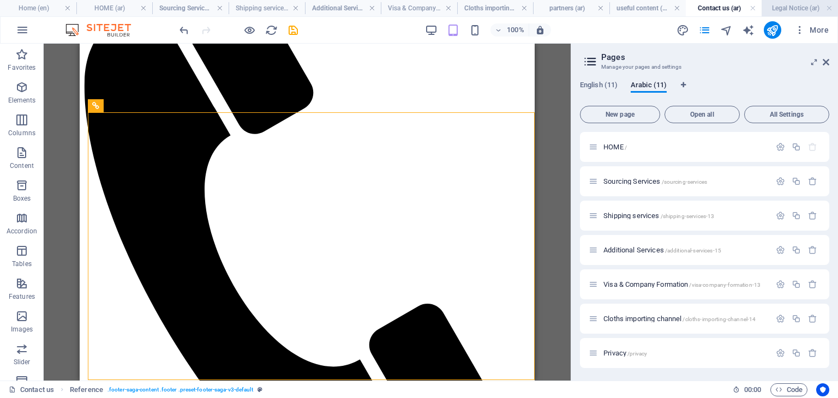
click at [793, 7] on h4 "Legal Notice (ar)" at bounding box center [800, 8] width 76 height 12
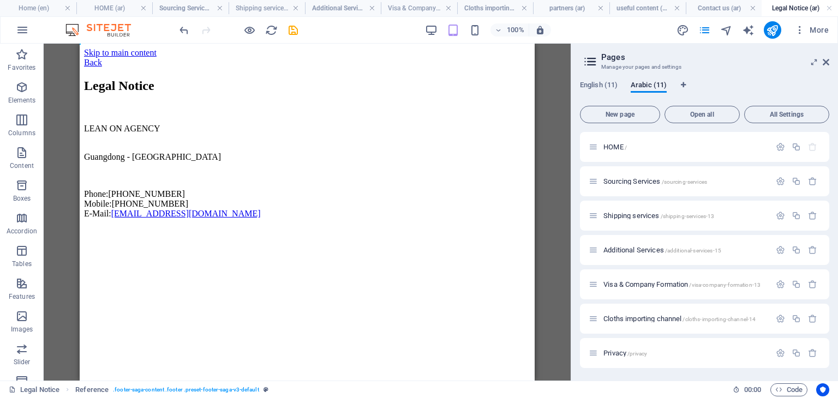
scroll to position [0, 0]
click at [716, 4] on h4 "Contact us (ar)" at bounding box center [724, 8] width 76 height 12
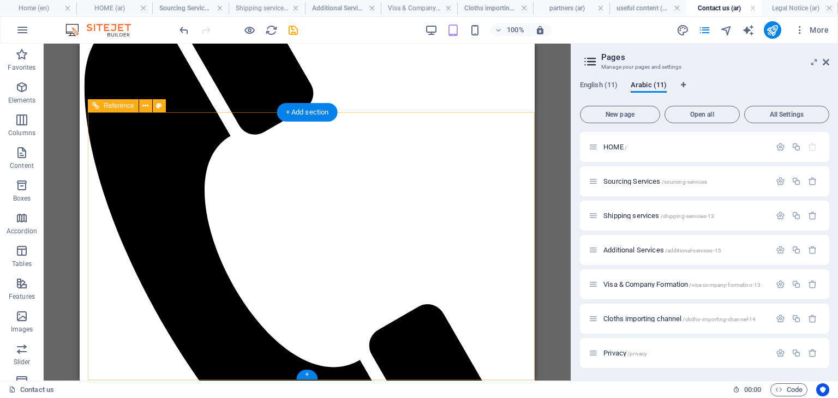
scroll to position [629, 0]
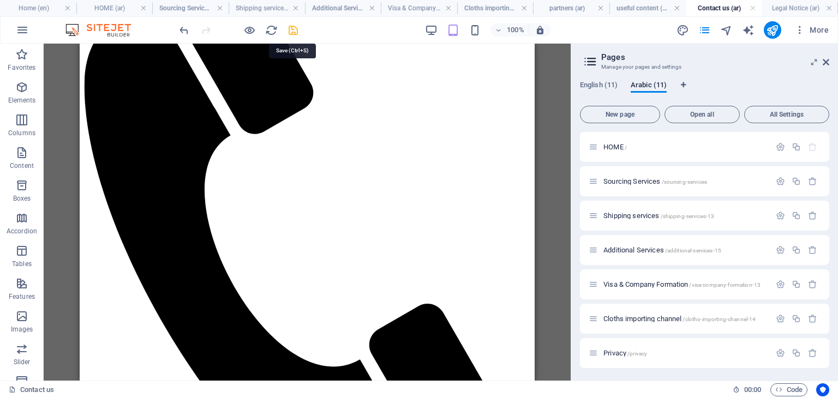
click at [290, 31] on icon "save" at bounding box center [293, 30] width 13 height 13
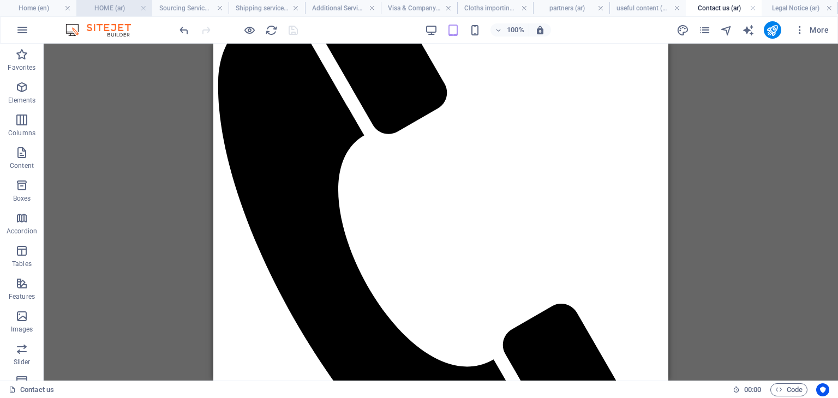
click at [142, 14] on h4 "HOME (ar)" at bounding box center [114, 8] width 76 height 12
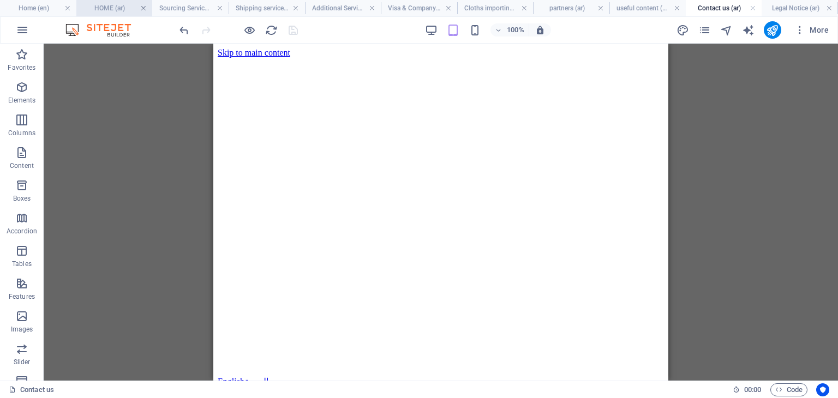
scroll to position [1369, 0]
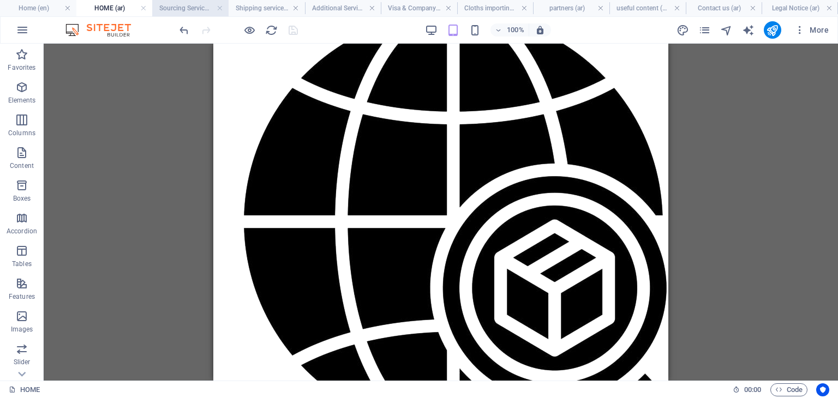
click at [144, 9] on link at bounding box center [143, 8] width 7 height 10
click at [152, 7] on h4 "Sourcing Services (ar)" at bounding box center [190, 8] width 76 height 12
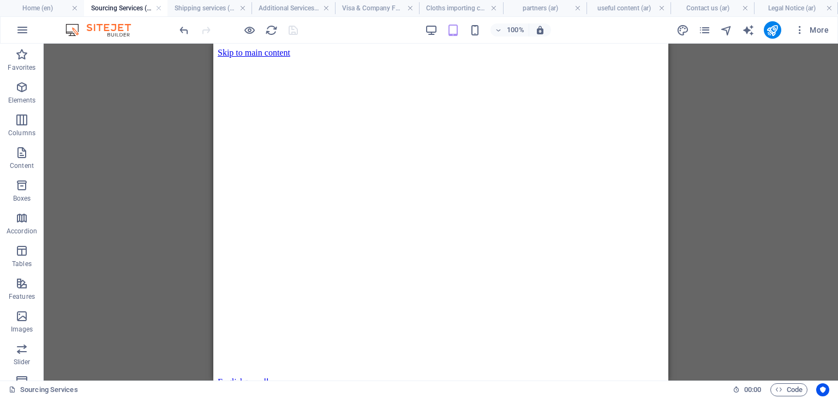
scroll to position [1332, 0]
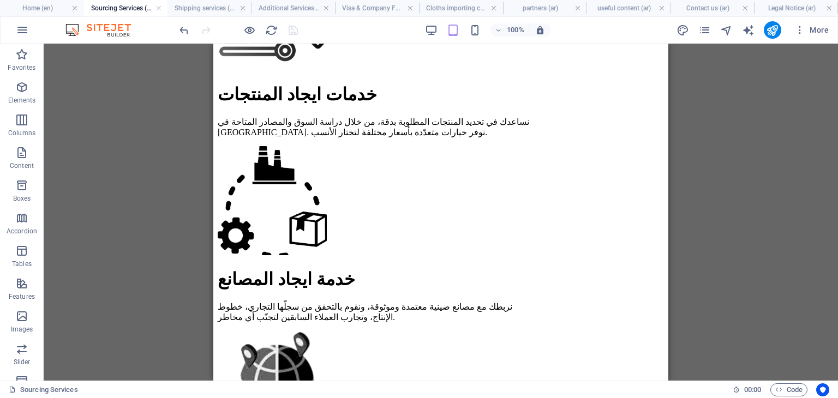
click at [162, 8] on h4 "Sourcing Services (ar)" at bounding box center [126, 8] width 84 height 12
click at [158, 10] on link at bounding box center [159, 8] width 7 height 10
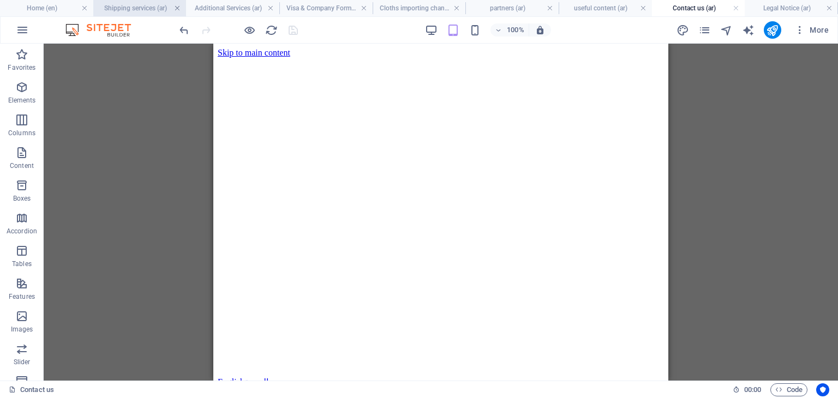
click at [177, 7] on link at bounding box center [177, 8] width 7 height 10
click at [201, 4] on link at bounding box center [201, 8] width 7 height 10
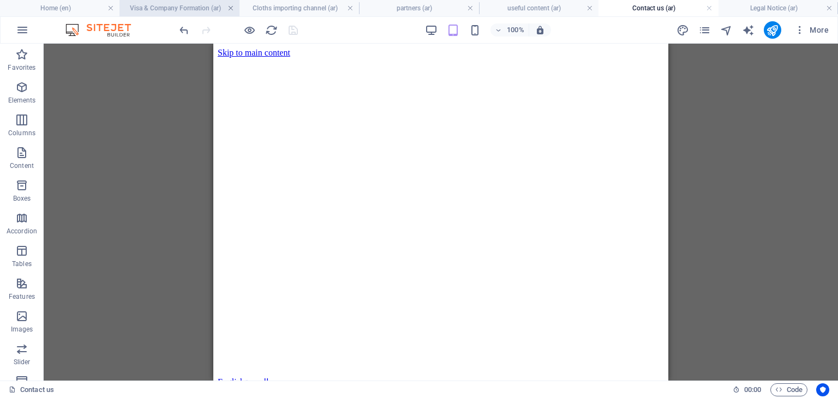
click at [233, 8] on link at bounding box center [231, 8] width 7 height 10
click at [271, 7] on link at bounding box center [270, 8] width 7 height 10
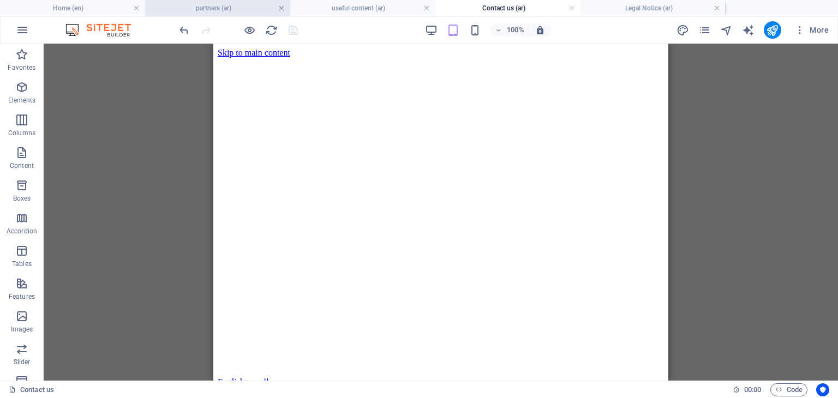
click at [282, 9] on link at bounding box center [281, 8] width 7 height 10
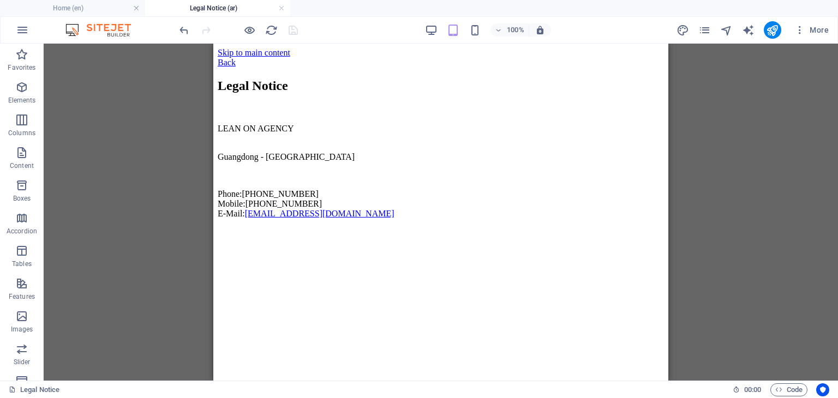
click at [282, 9] on link at bounding box center [281, 8] width 7 height 10
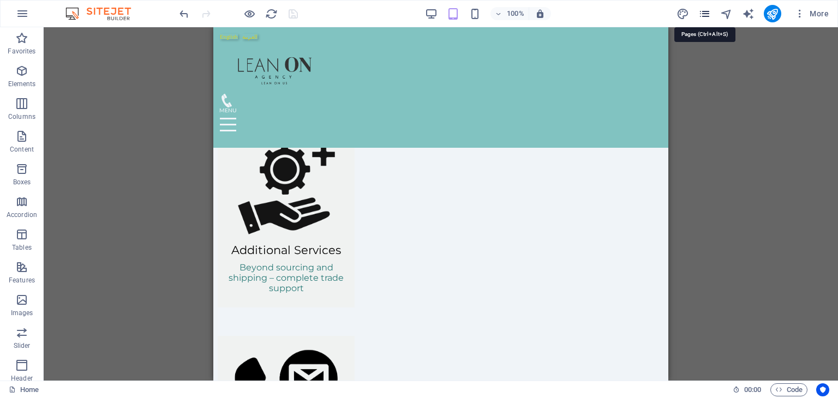
click at [702, 14] on icon "pages" at bounding box center [705, 14] width 13 height 13
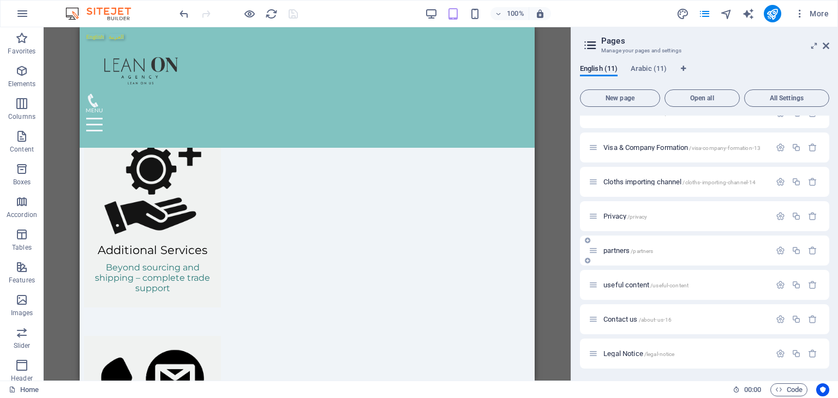
scroll to position [122, 0]
click at [625, 316] on span "Contact us /about-us-16" at bounding box center [638, 318] width 68 height 8
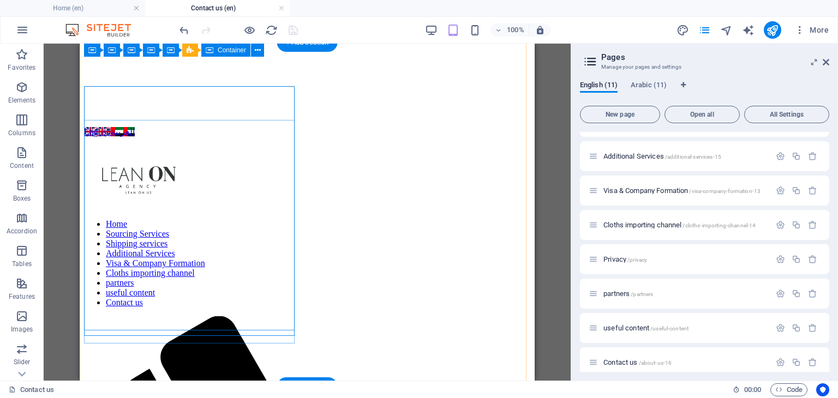
scroll to position [164, 0]
